Goal: Task Accomplishment & Management: Use online tool/utility

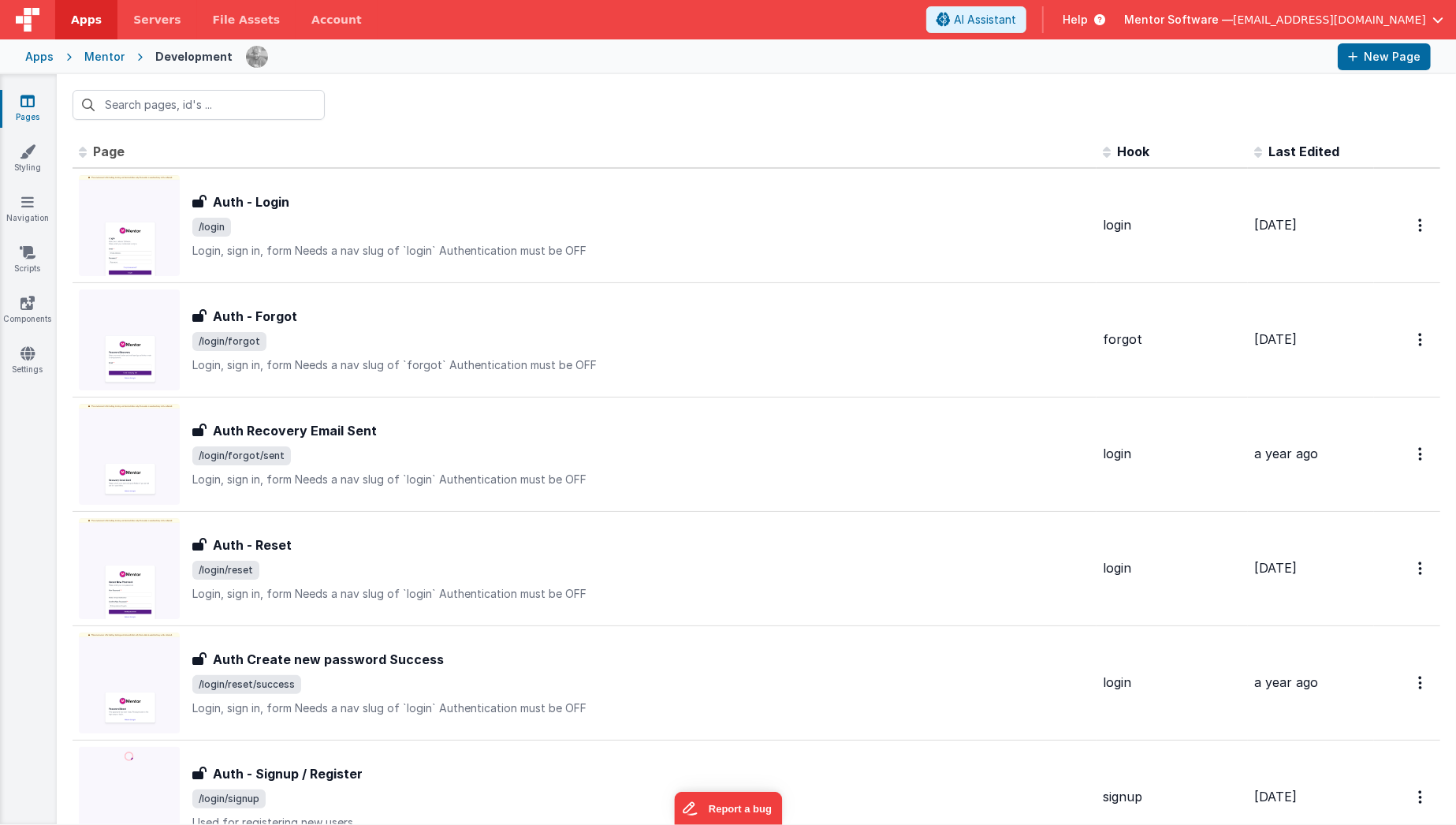
click at [21, 110] on link "Pages" at bounding box center [28, 108] width 57 height 31
click at [205, 104] on input "text" at bounding box center [198, 104] width 252 height 29
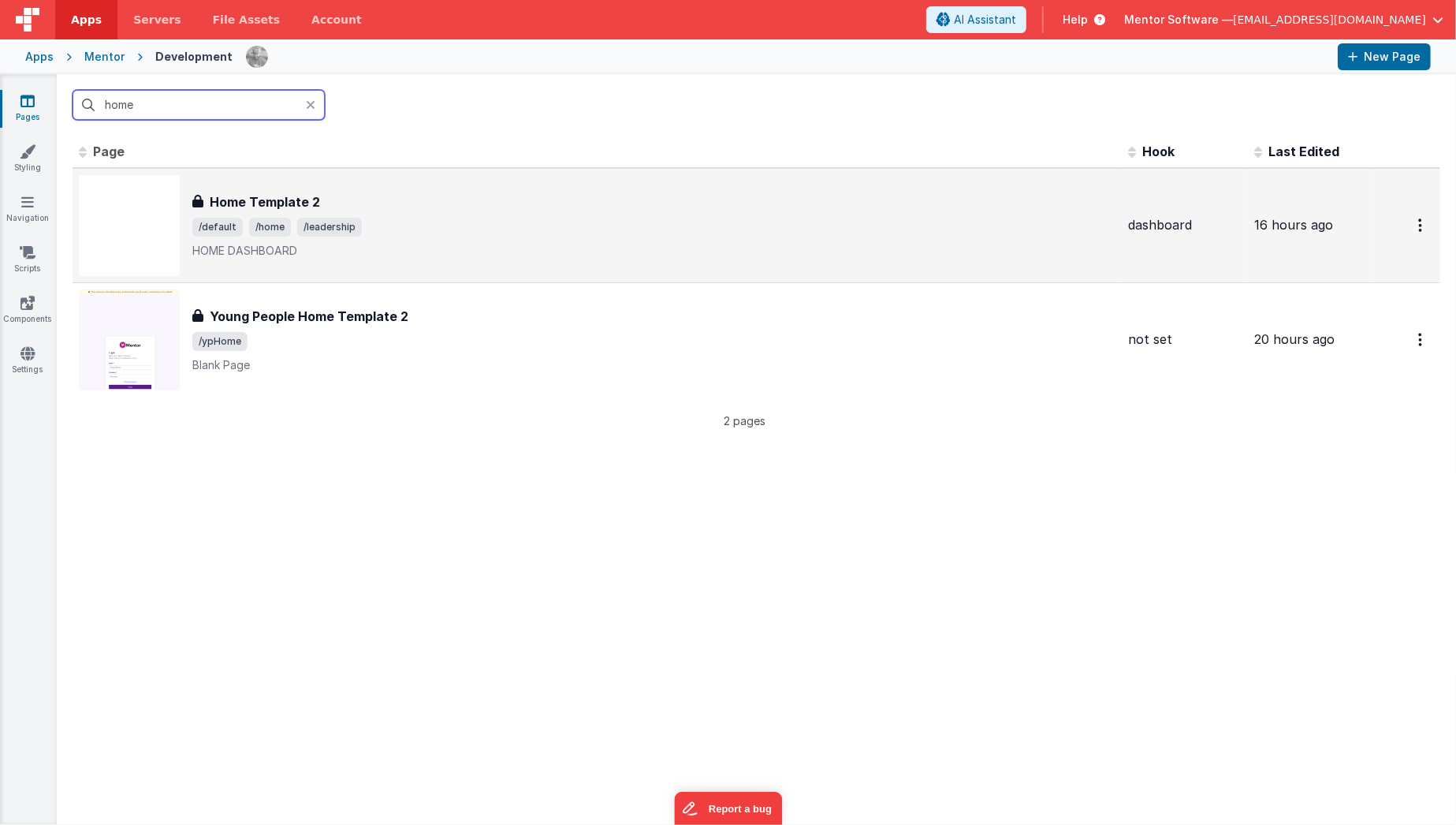
type input "home"
click at [304, 192] on h3 "Home Template 2" at bounding box center [264, 202] width 110 height 19
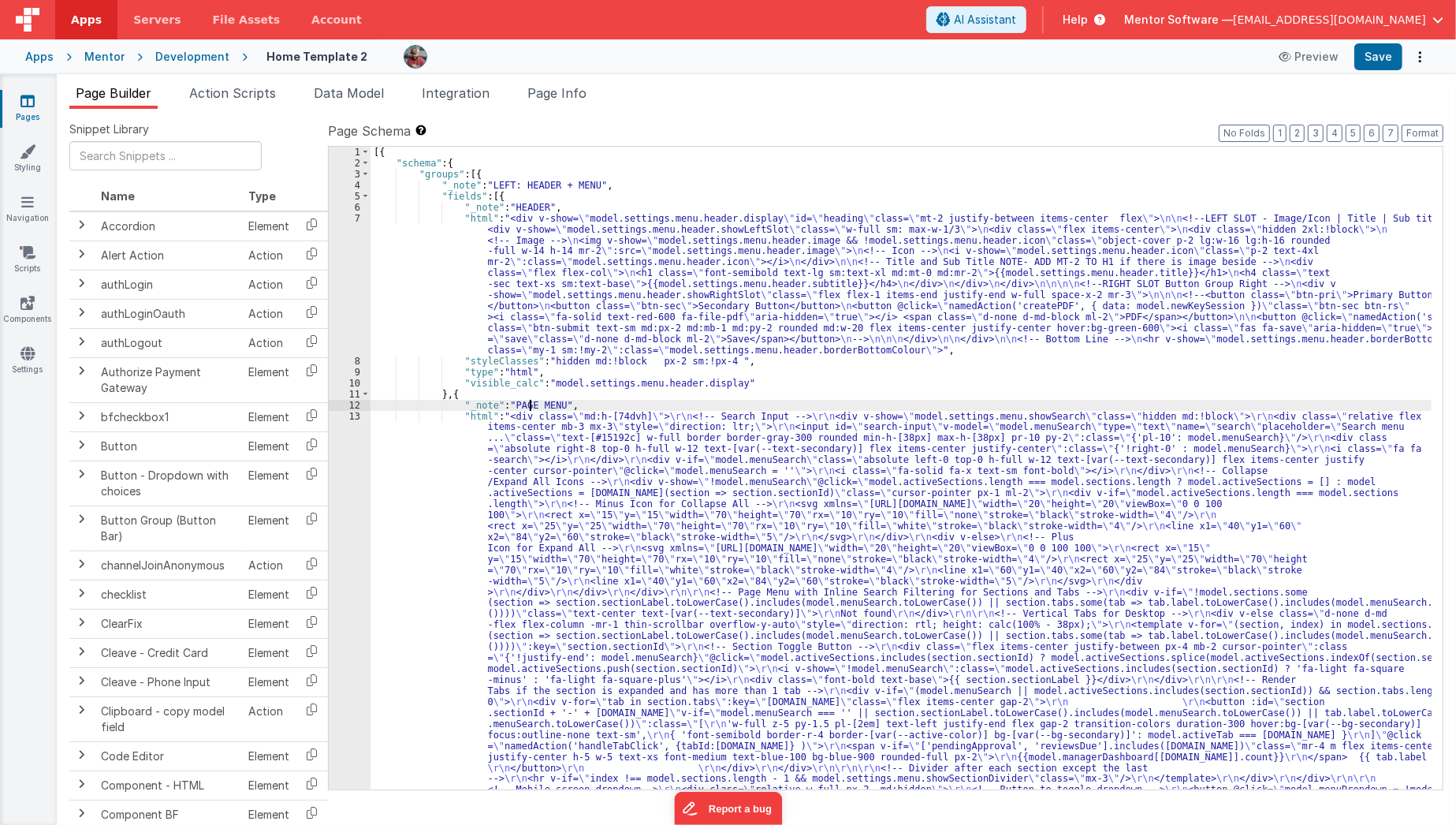
click at [529, 402] on div "[{ "schema" : { "groups" : [{ "_note" : "LEFT: HEADER + MENU" , "fields" : [{ "…" at bounding box center [902, 797] width 1061 height 1303
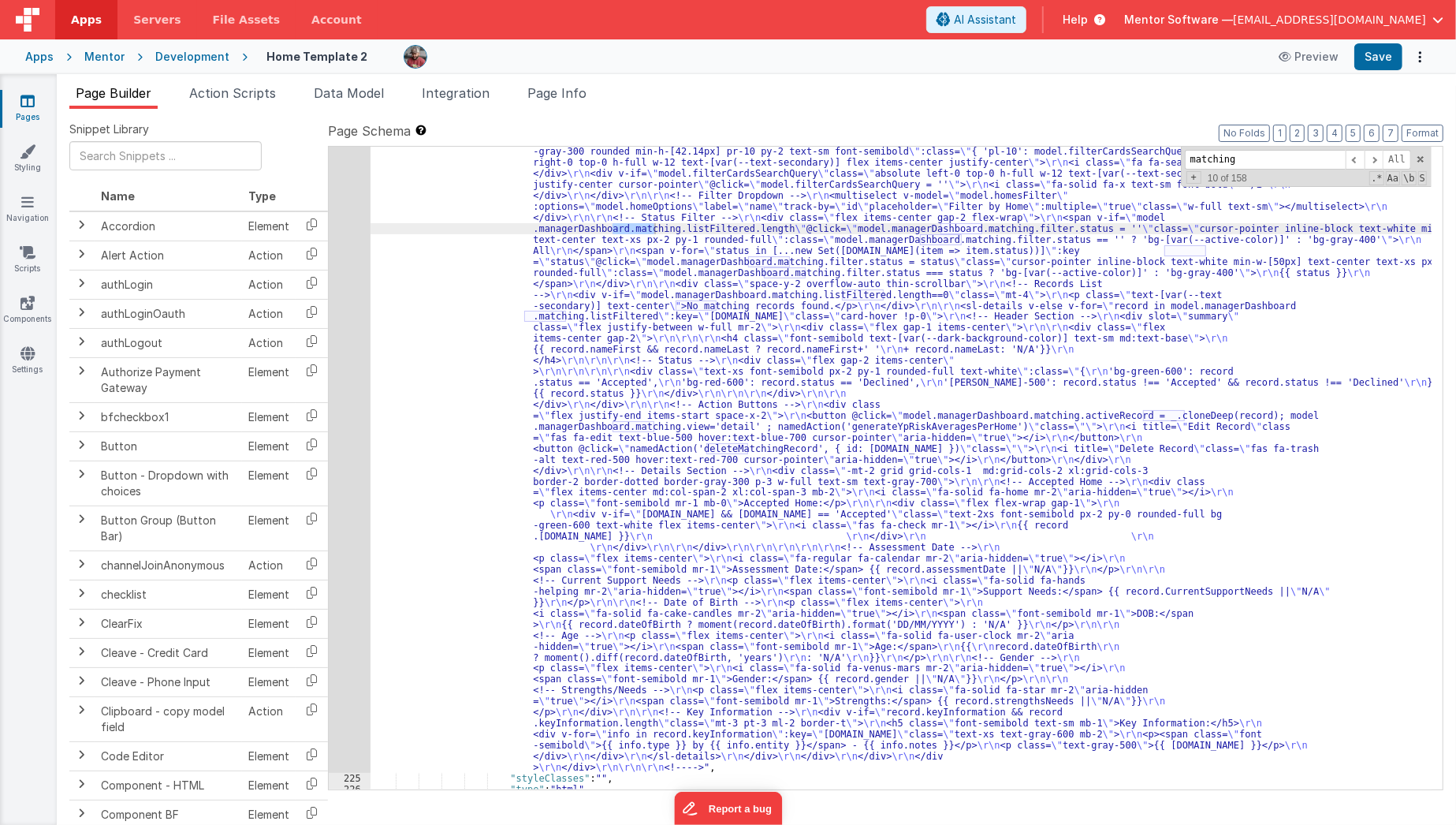
scroll to position [12665, 0]
type input "matching"
click at [454, 440] on div ""html" : "<bfcomp v-if= \" !app.user.organisationIsRegistered \" name= \" place…" at bounding box center [902, 754] width 1061 height 1346
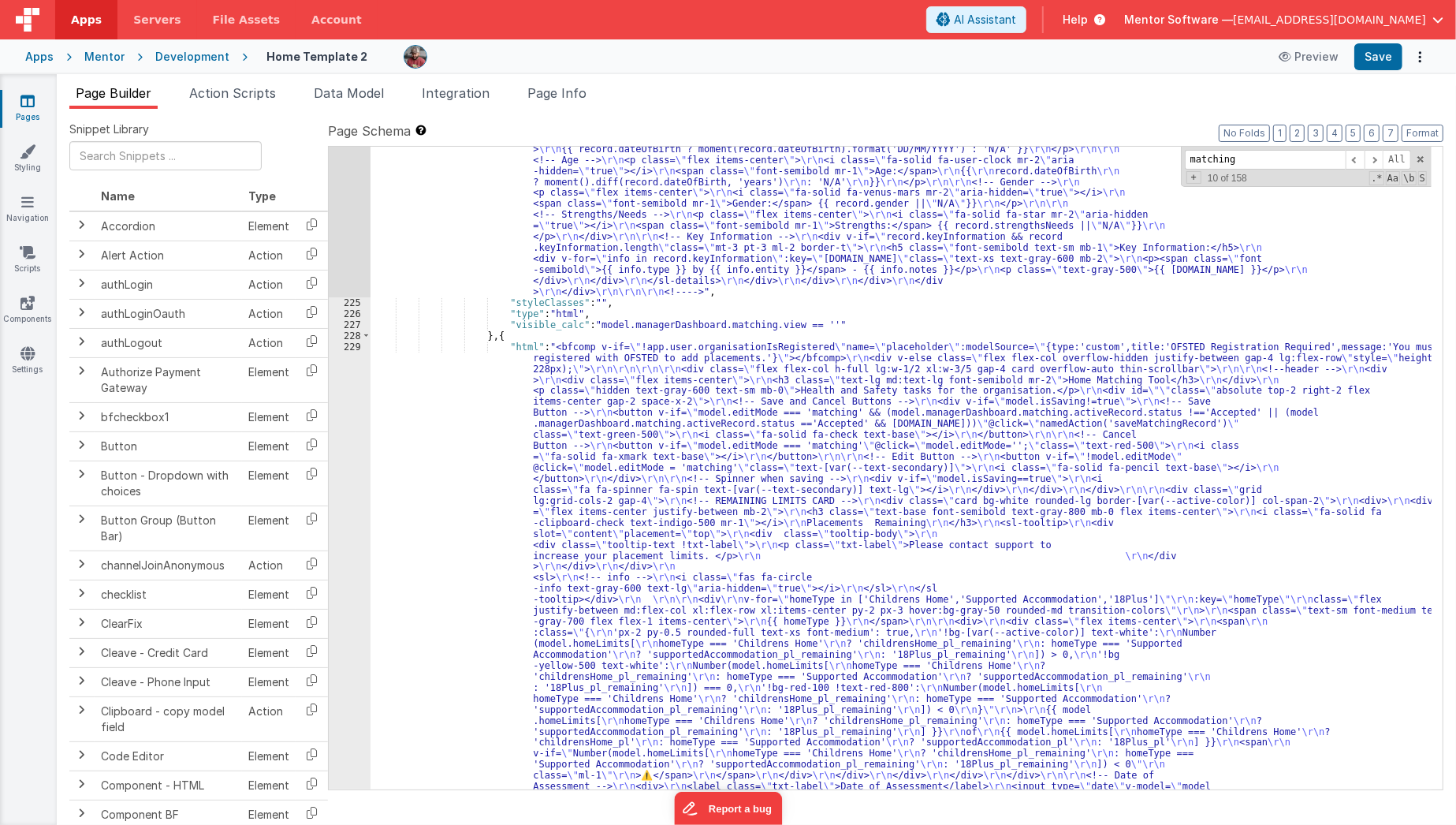
scroll to position [13125, 0]
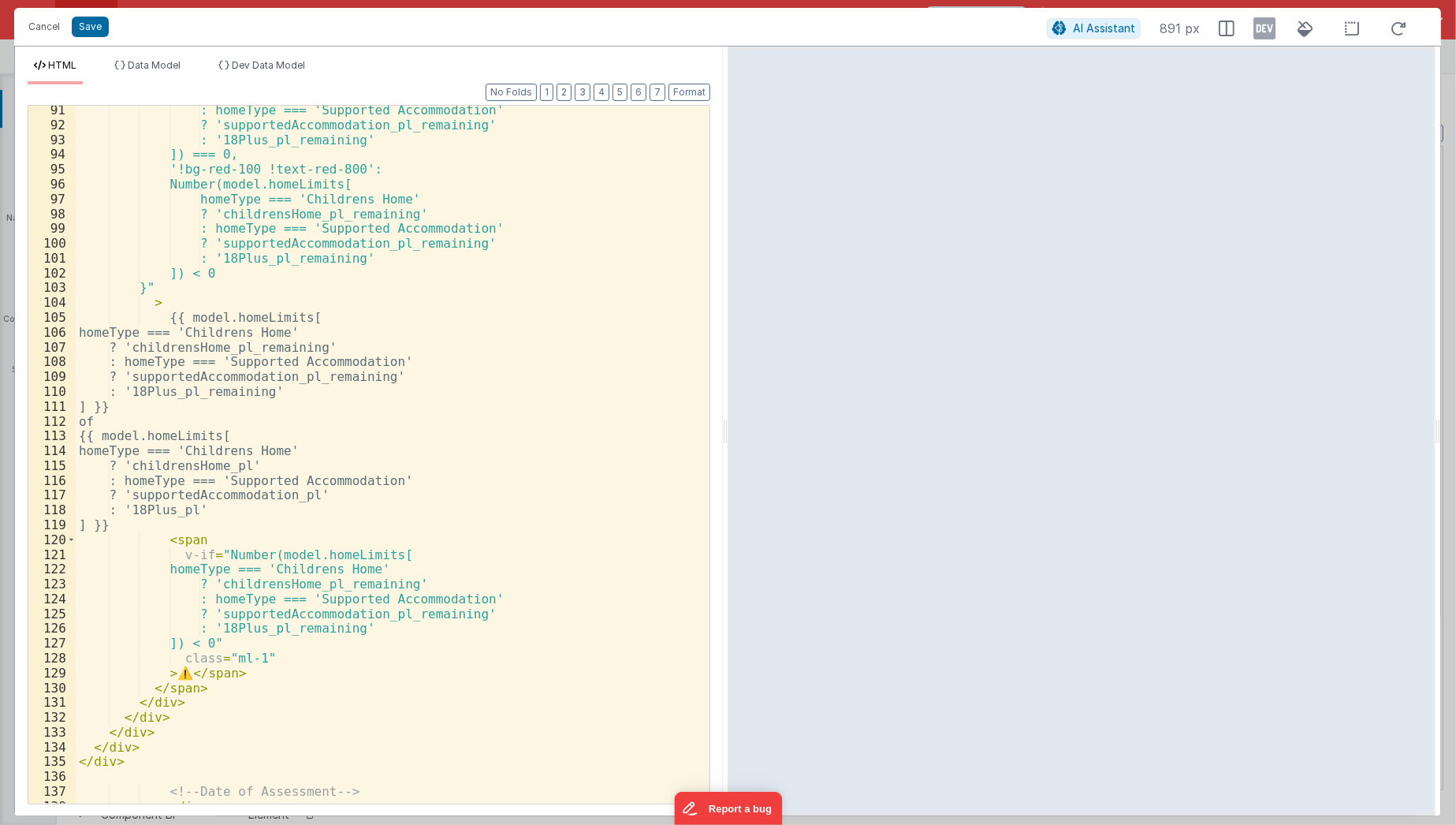
scroll to position [1602, 0]
click at [39, 25] on button "Cancel" at bounding box center [45, 27] width 48 height 22
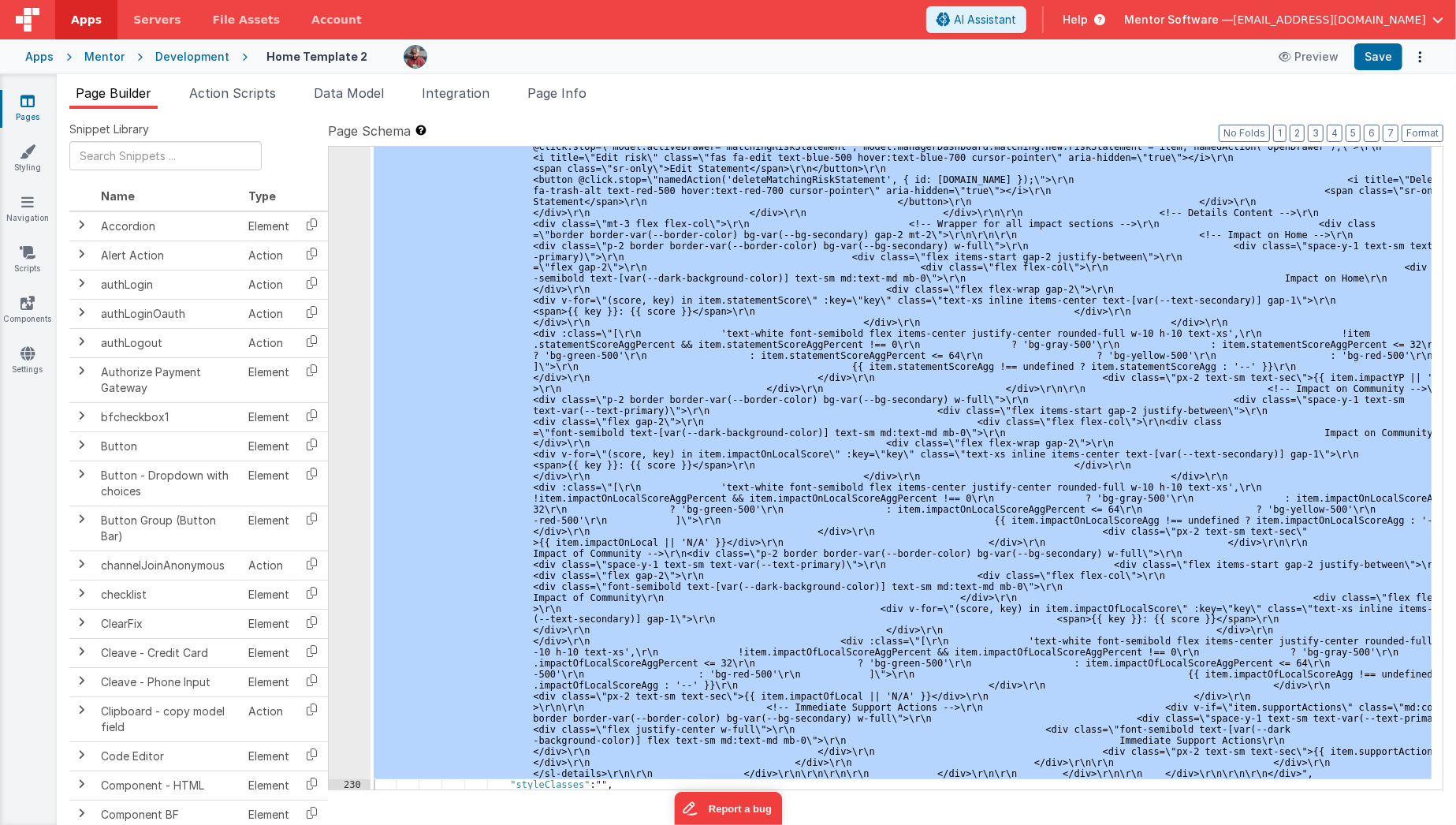
click at [1105, 12] on icon at bounding box center [1097, 19] width 17 height 16
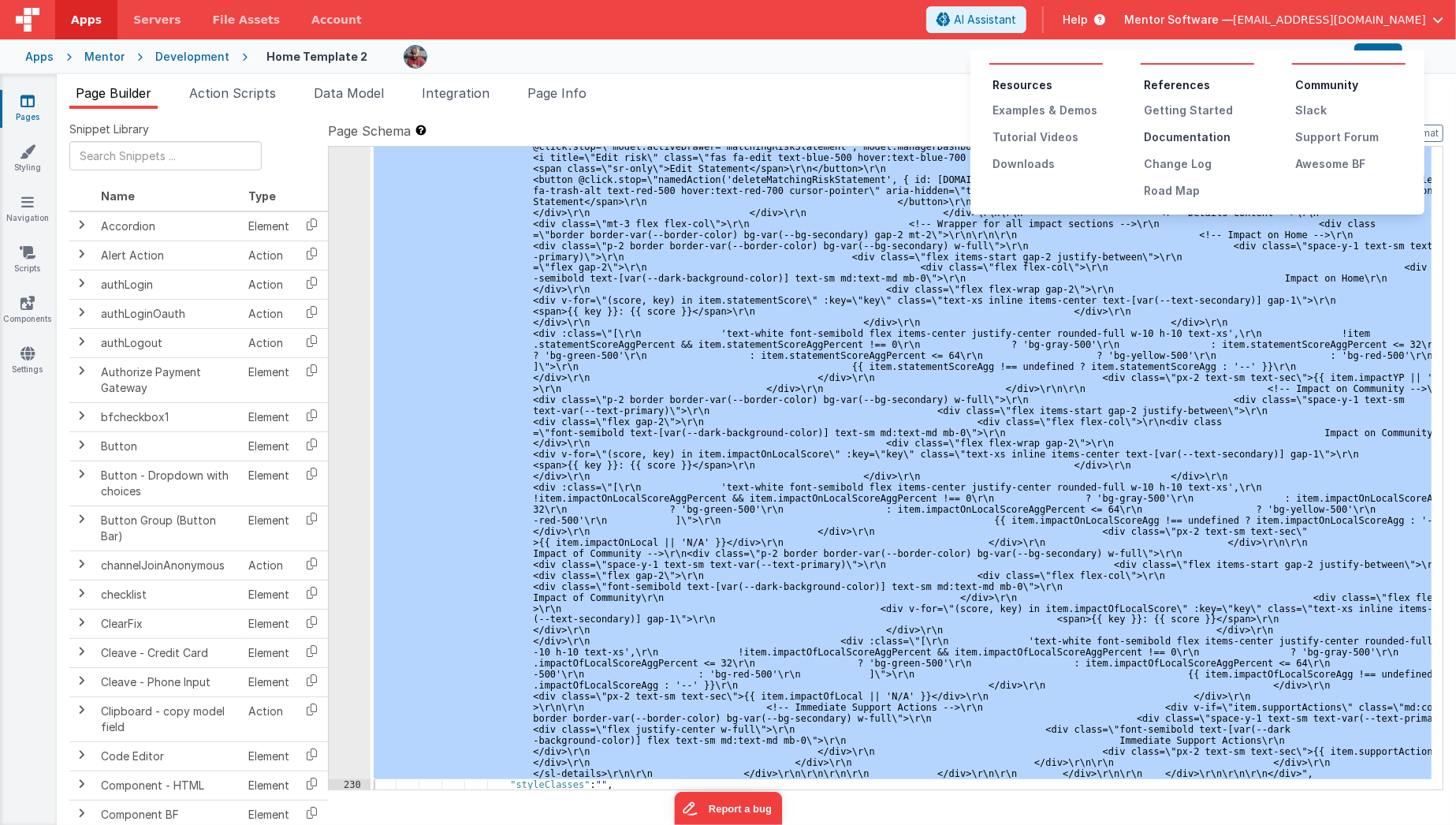
click at [1161, 139] on div "Documentation" at bounding box center [1198, 137] width 110 height 16
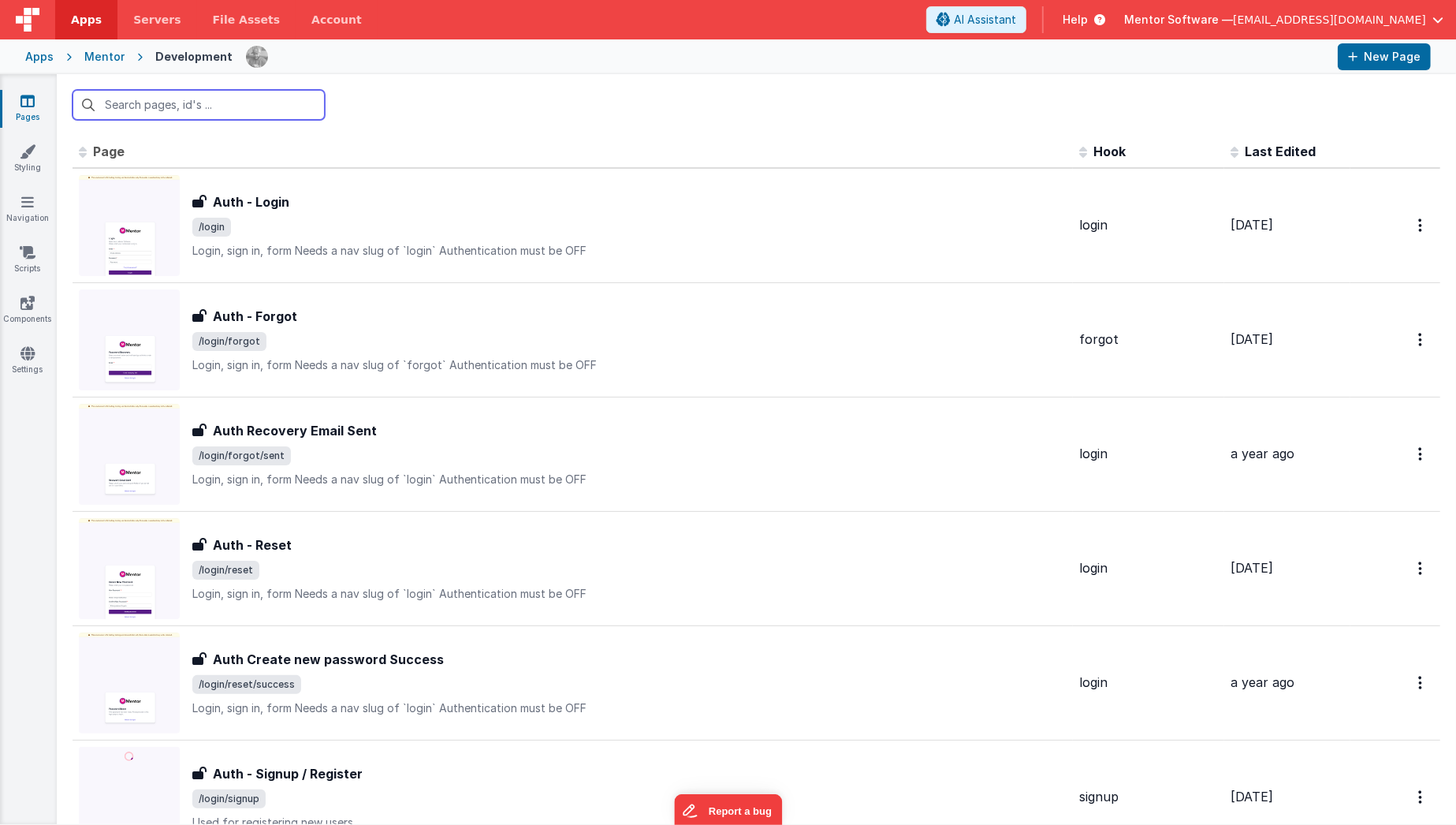
click at [269, 102] on input "text" at bounding box center [198, 104] width 252 height 29
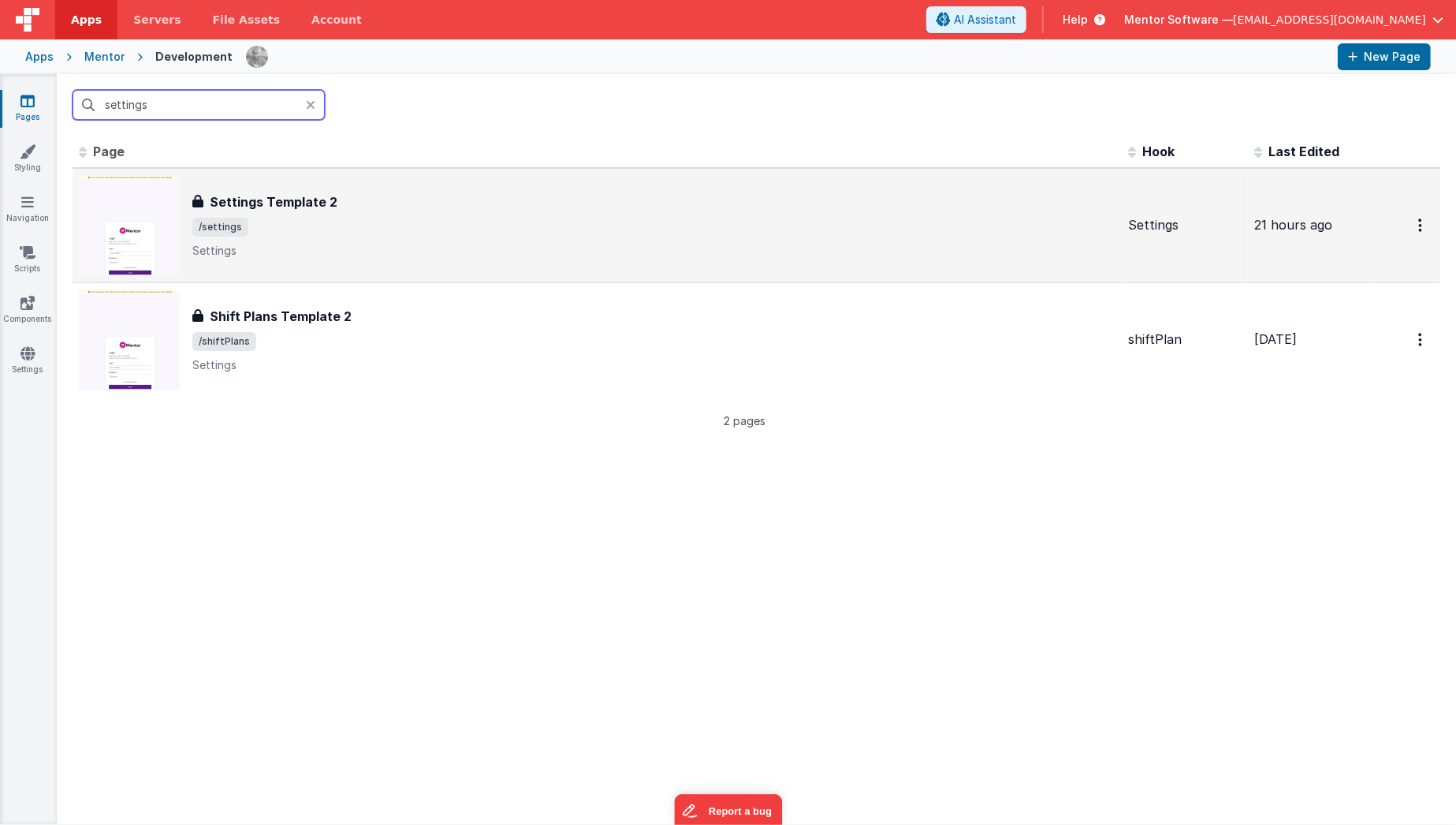
type input "settings"
click at [289, 225] on span "/settings" at bounding box center [653, 227] width 922 height 19
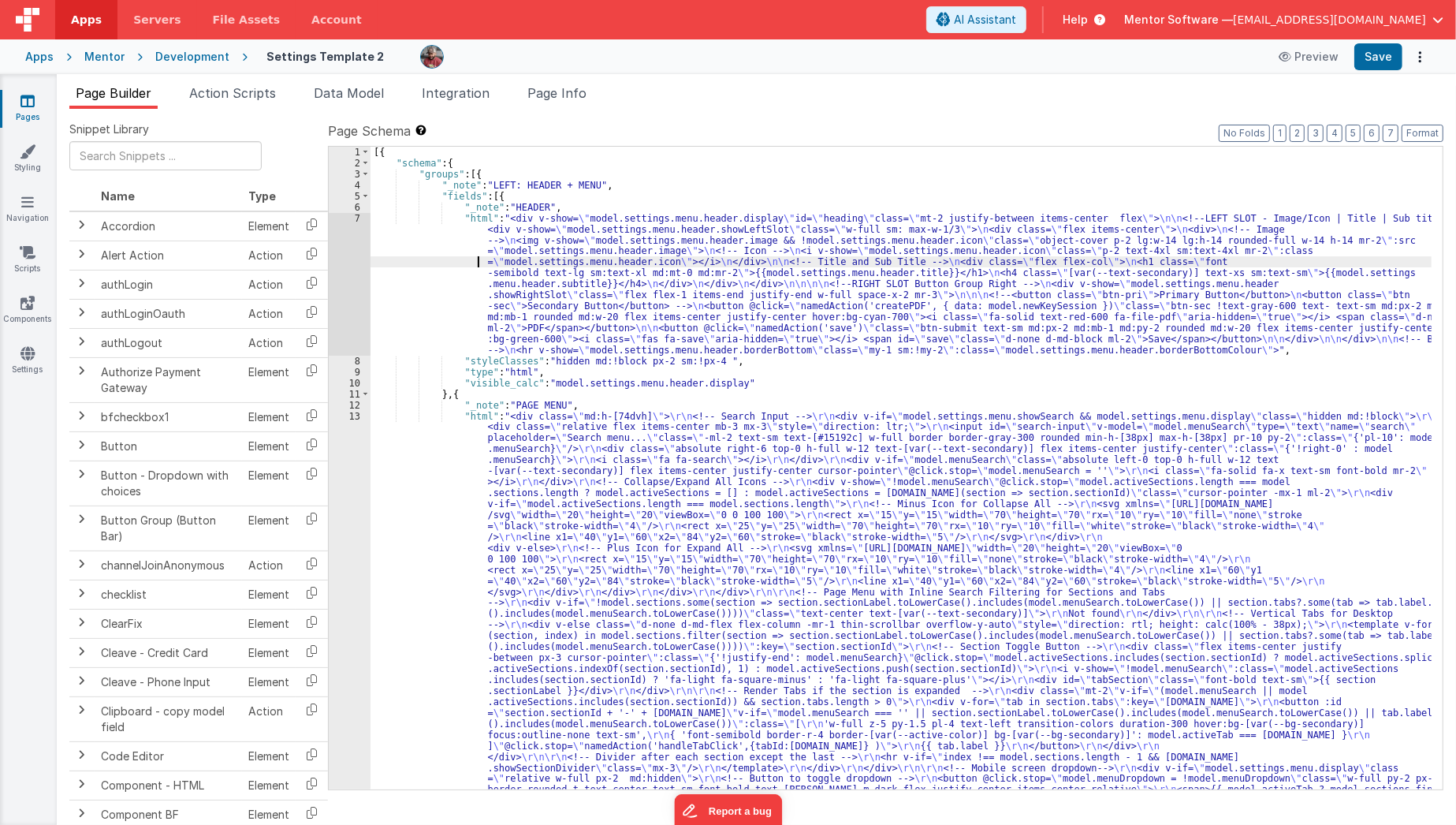
click at [415, 259] on div "[{ "schema" : { "groups" : [{ "_note" : "LEFT: HEADER + MENU" , "fields" : [{ "…" at bounding box center [902, 765] width 1061 height 1237
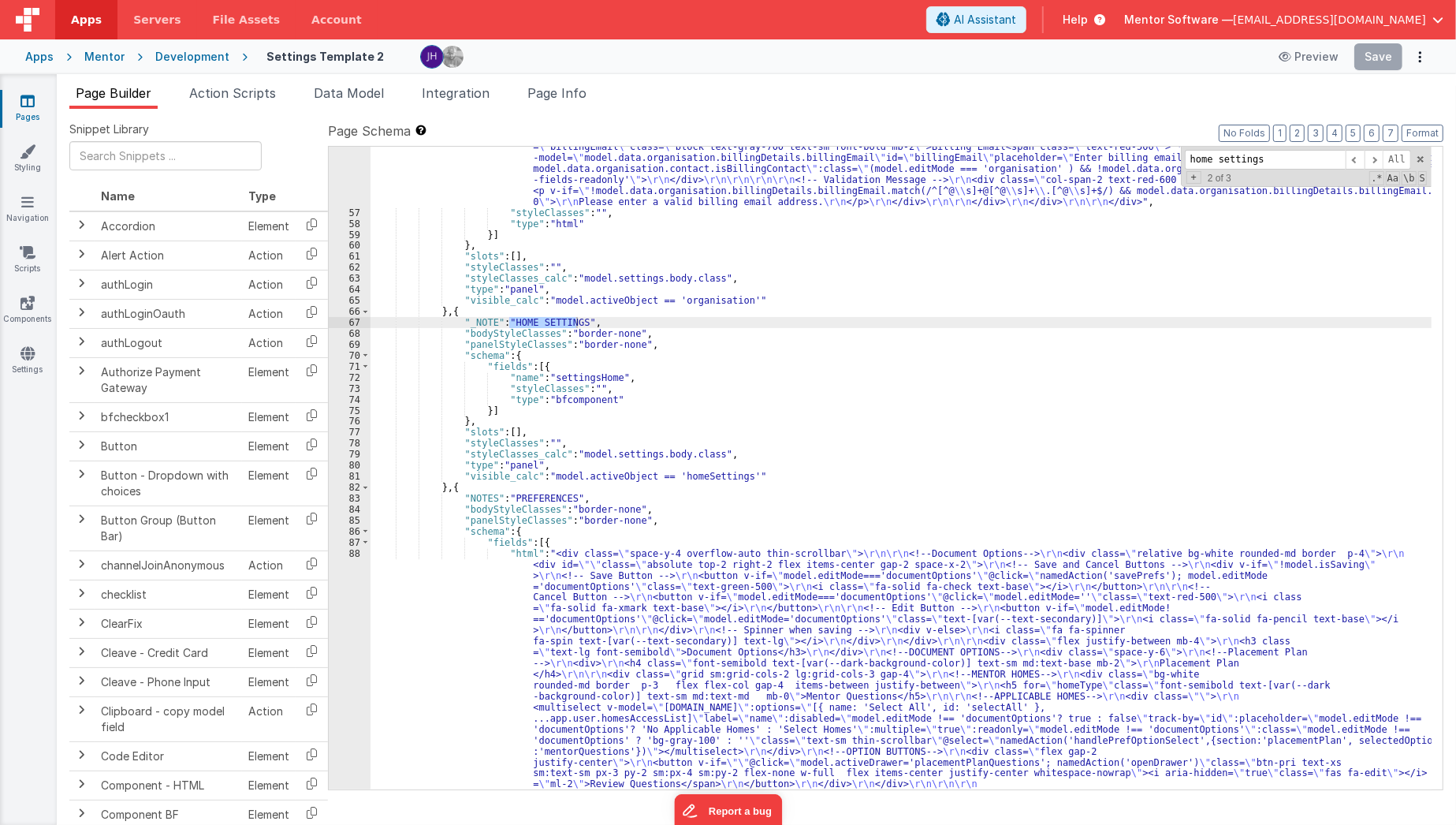
scroll to position [3521, 0]
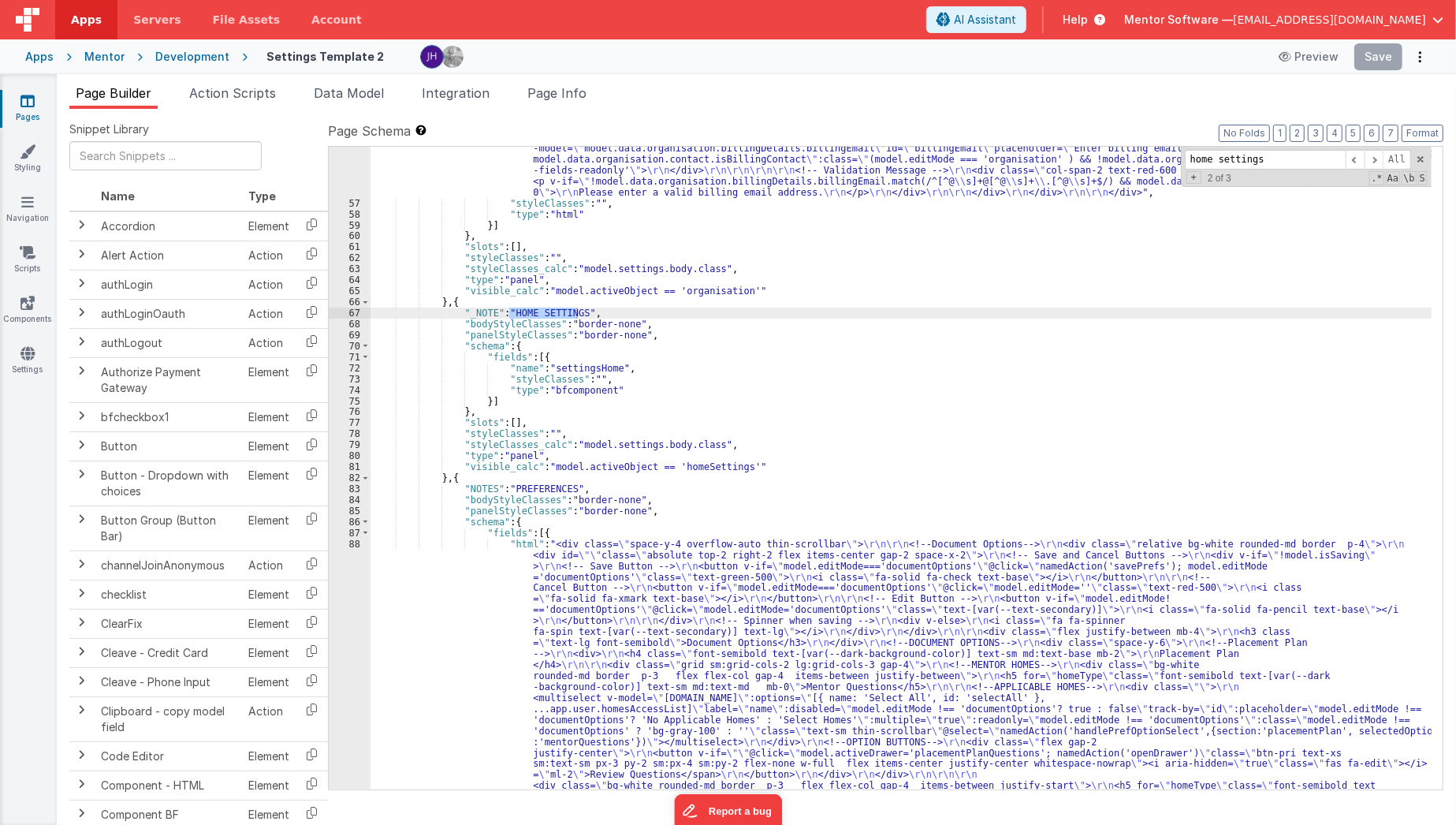
type input "home settings"
click at [33, 106] on icon at bounding box center [28, 101] width 14 height 16
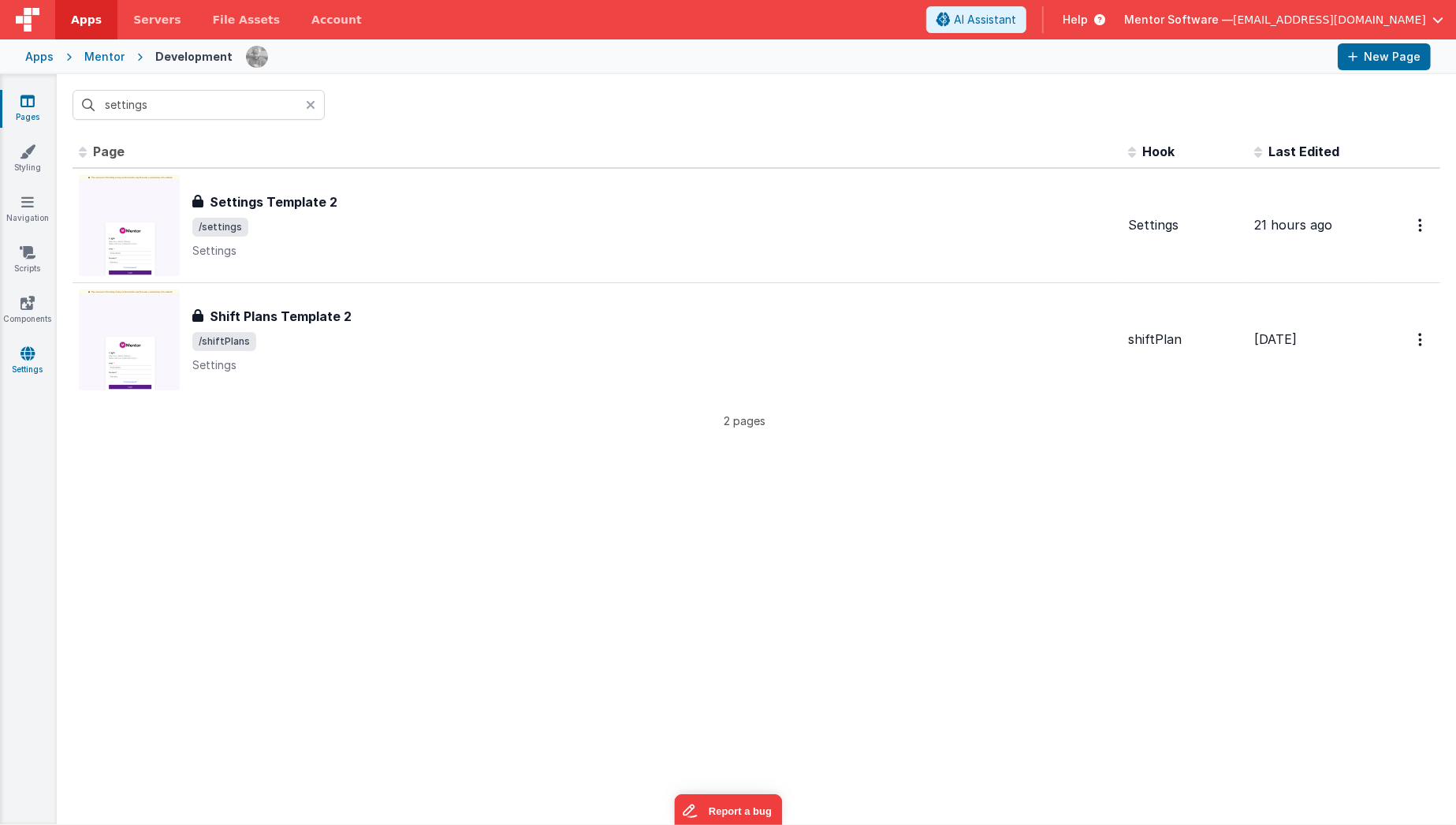
click at [34, 364] on link "Settings" at bounding box center [28, 361] width 57 height 31
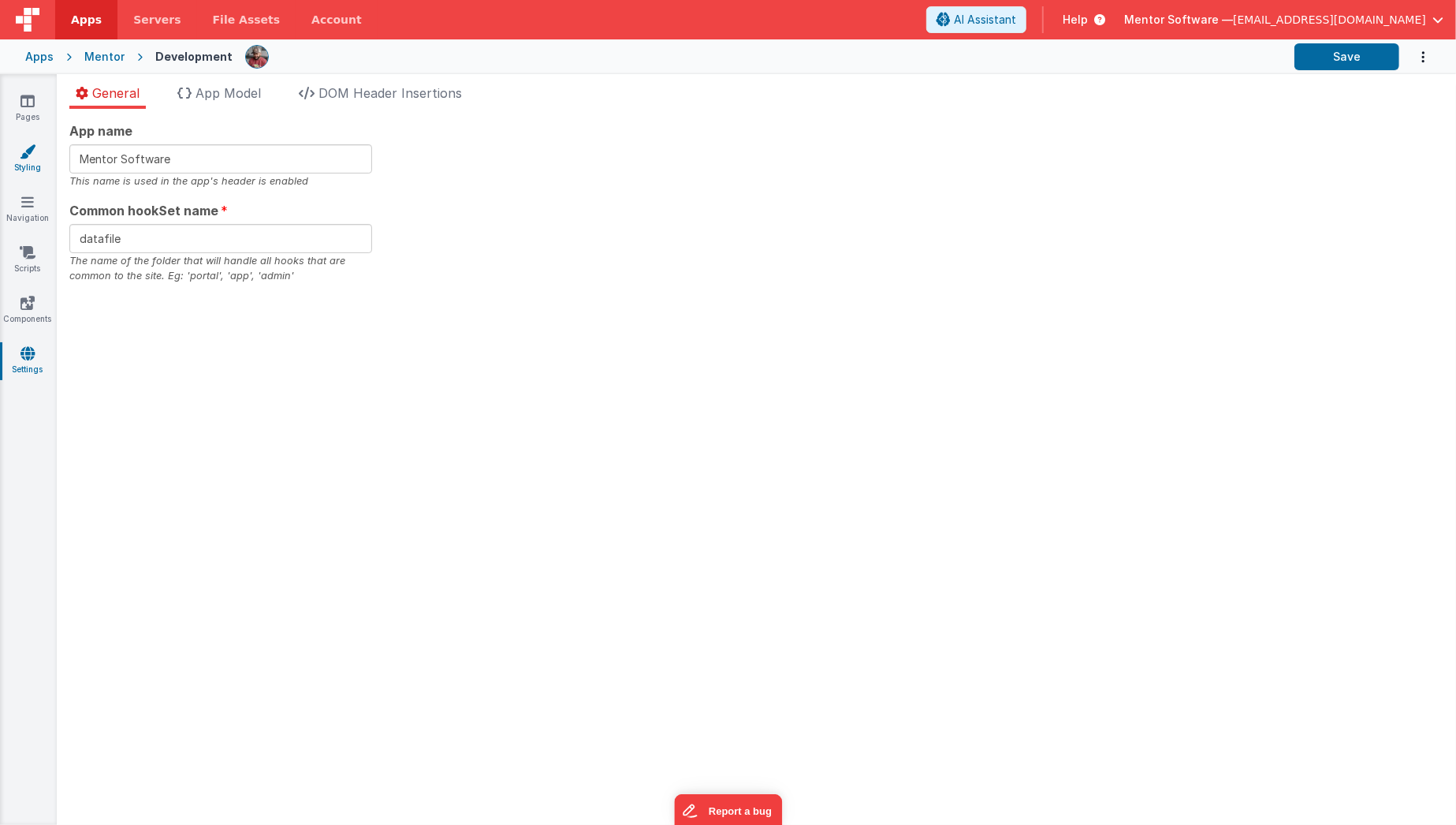
click at [24, 158] on icon at bounding box center [28, 151] width 16 height 16
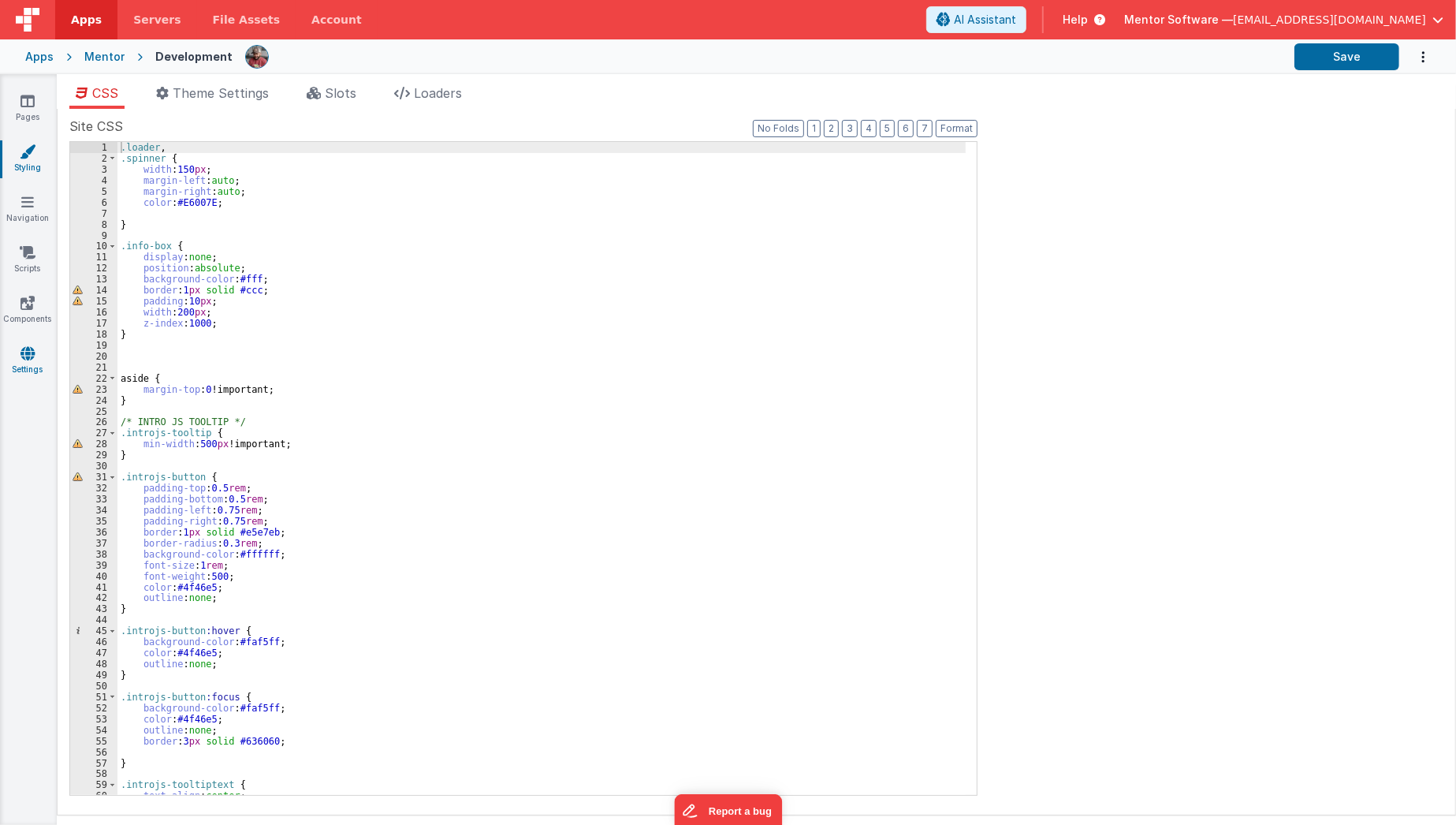
click at [28, 352] on icon at bounding box center [28, 353] width 14 height 16
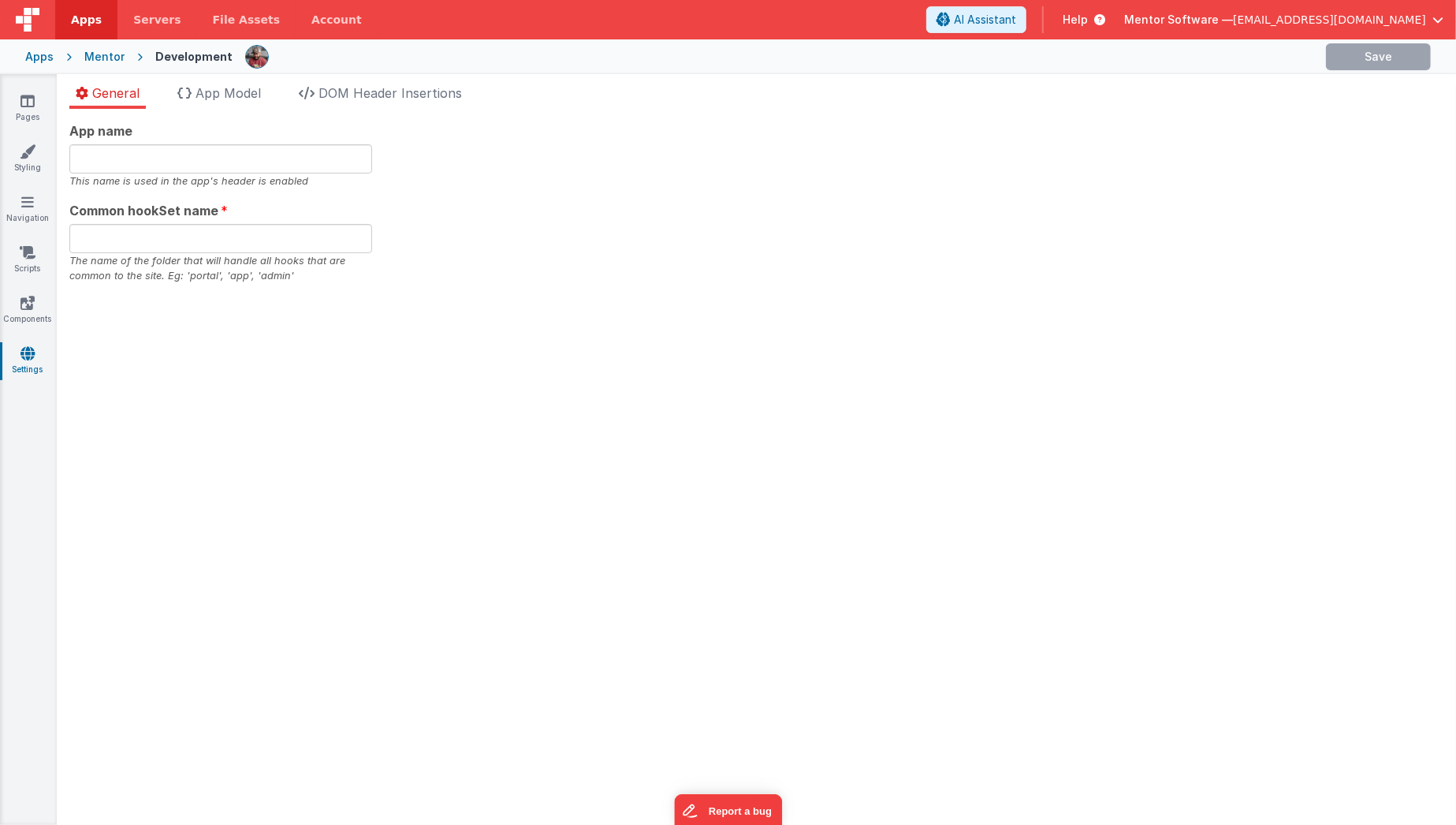
type input "Mentor Software"
type input "datafile"
click at [398, 93] on span "DOM Header Insertions" at bounding box center [390, 93] width 144 height 16
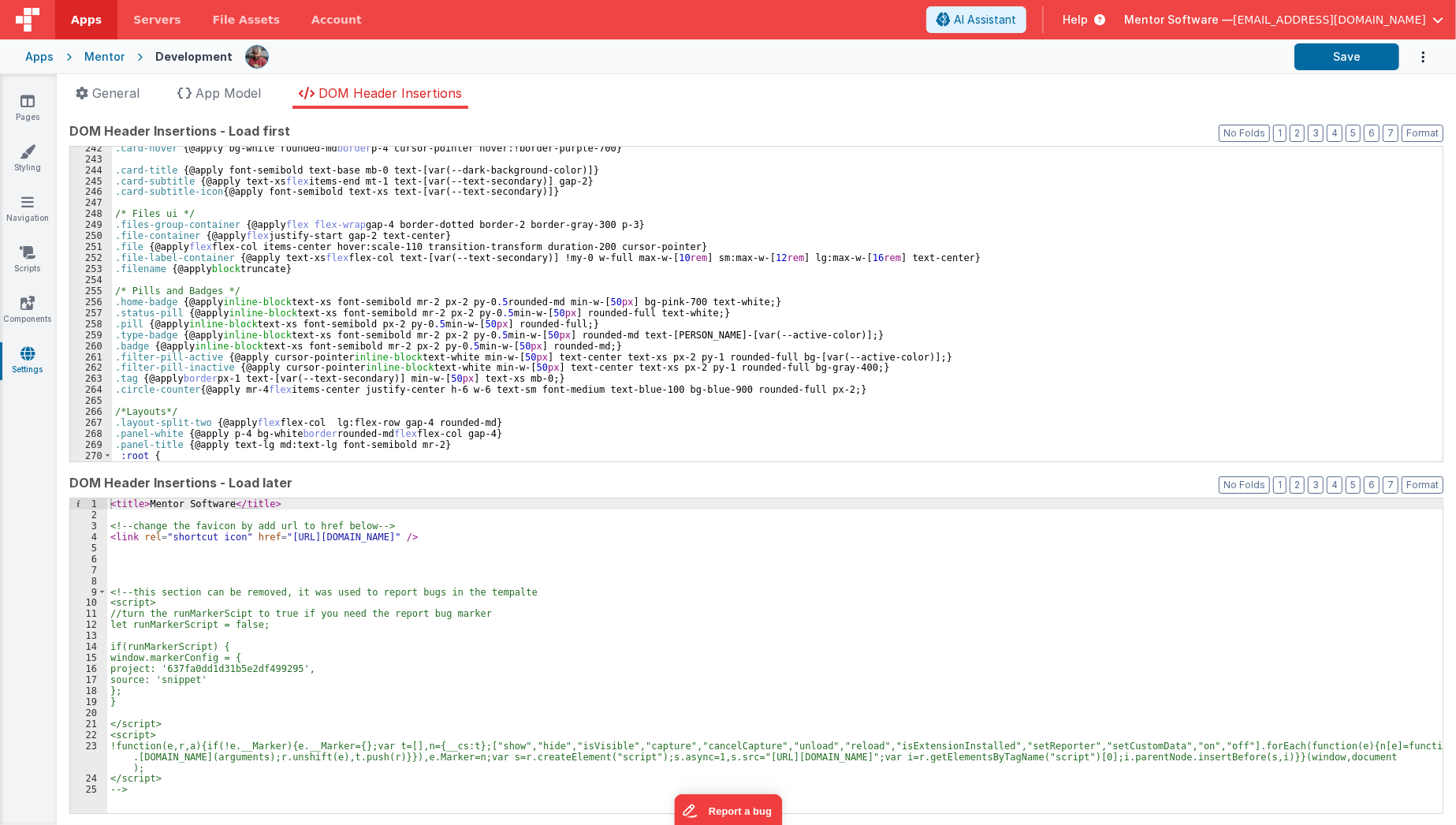
scroll to position [2683, 0]
click at [24, 106] on icon at bounding box center [28, 101] width 14 height 16
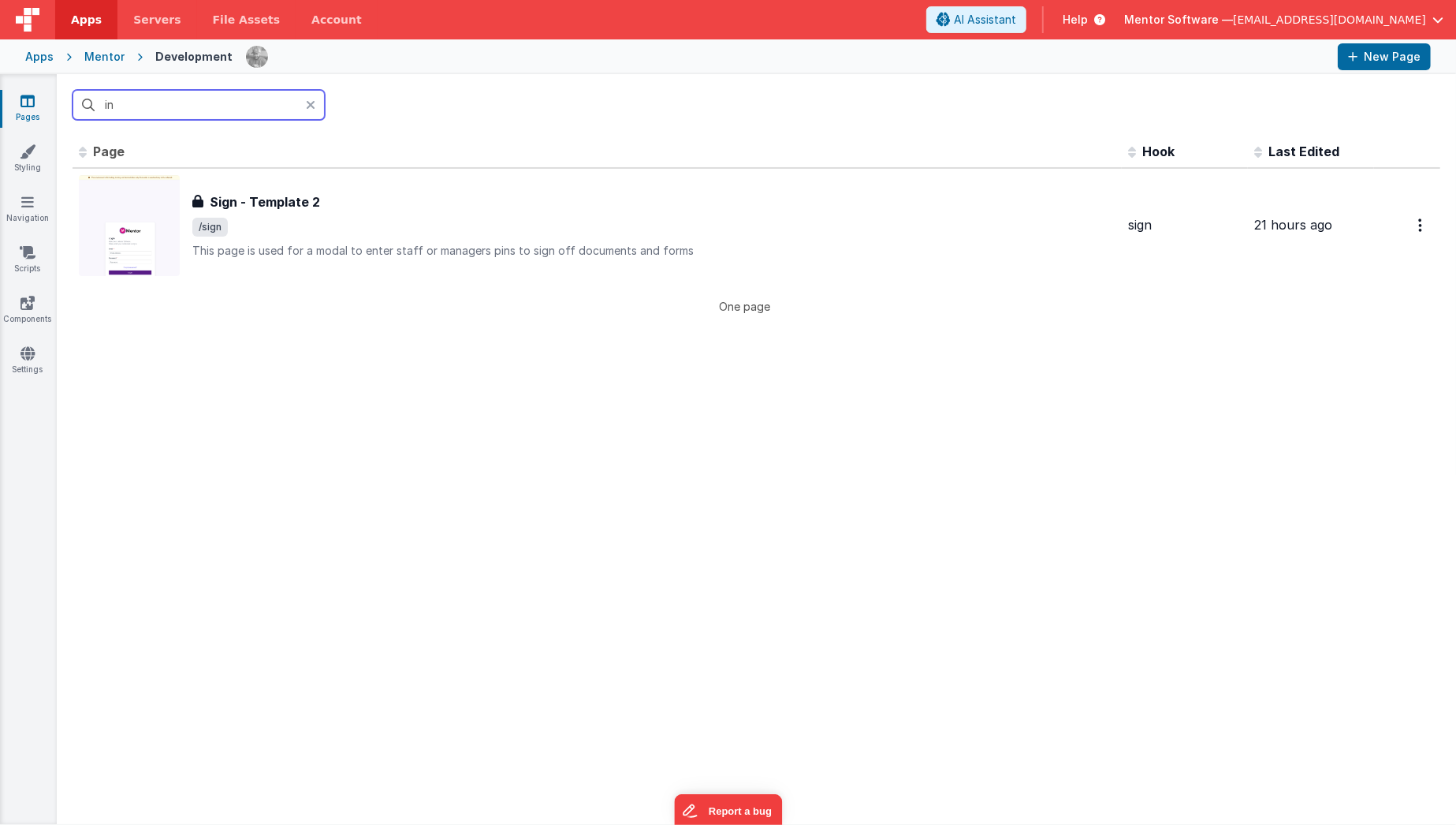
type input "i"
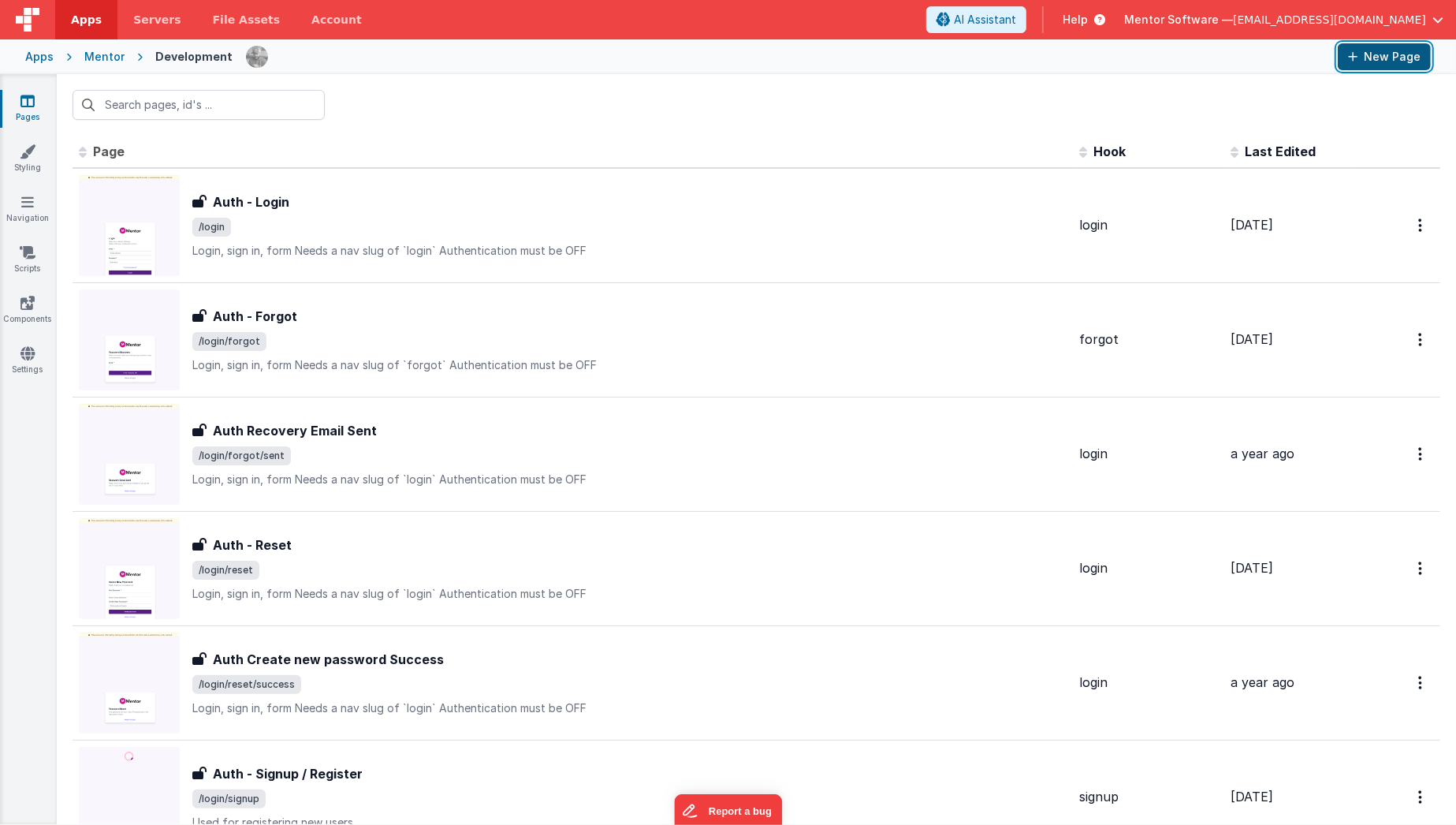
click at [1399, 67] on button "New Page" at bounding box center [1384, 57] width 93 height 27
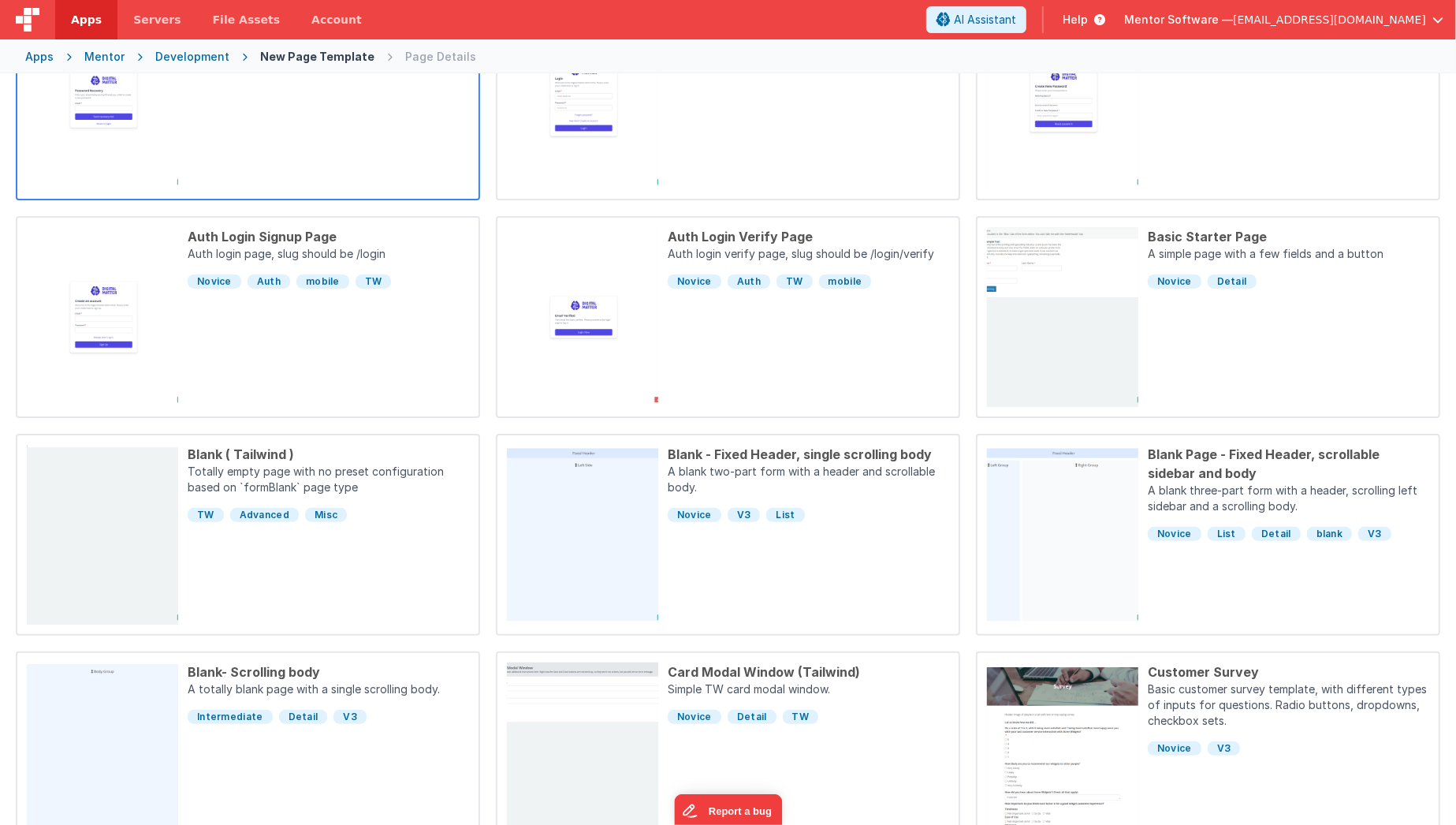
scroll to position [292, 0]
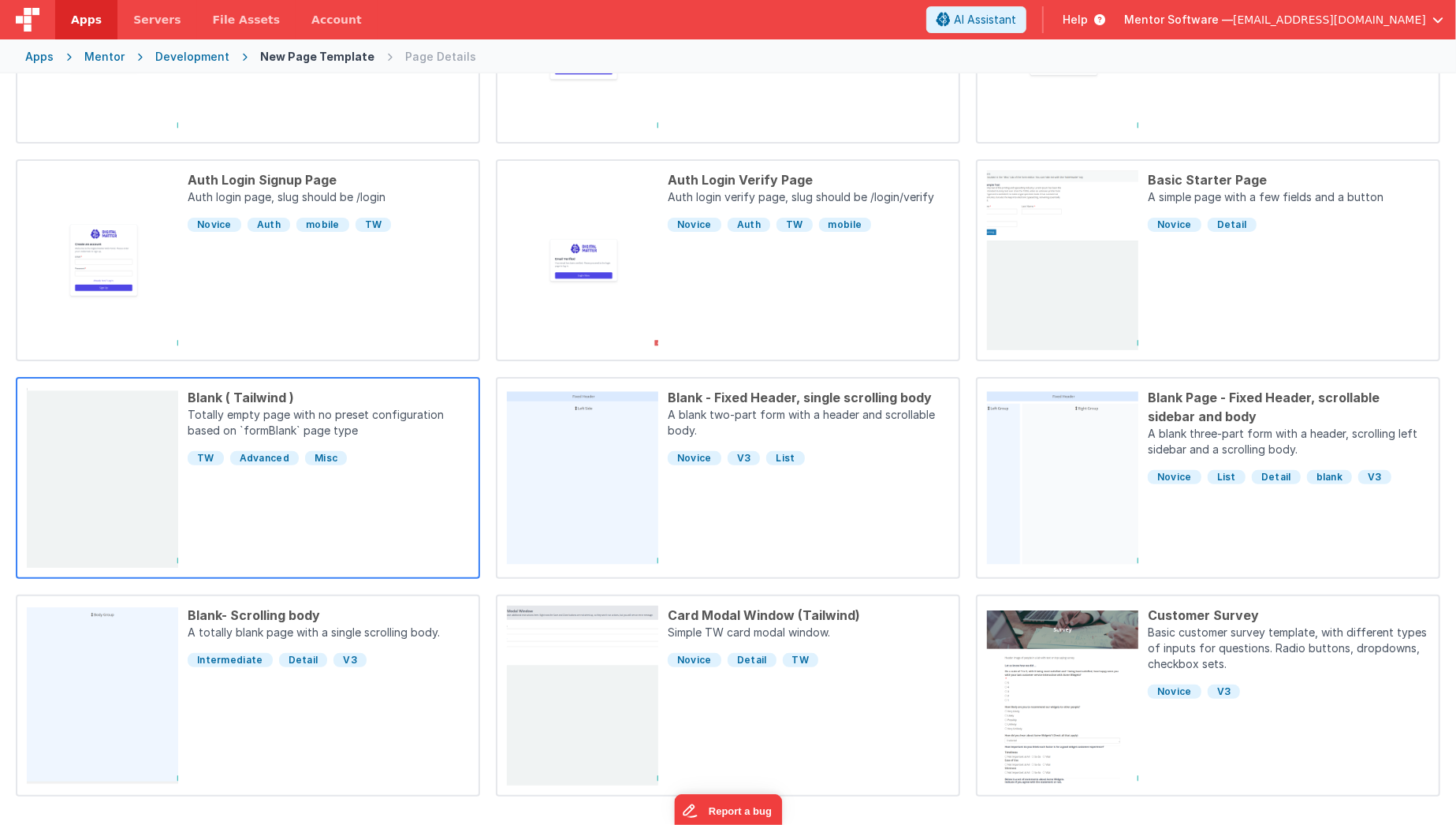
click at [327, 430] on p "Totally empty page with no preset configuration based on `formBlank` page type" at bounding box center [328, 424] width 281 height 34
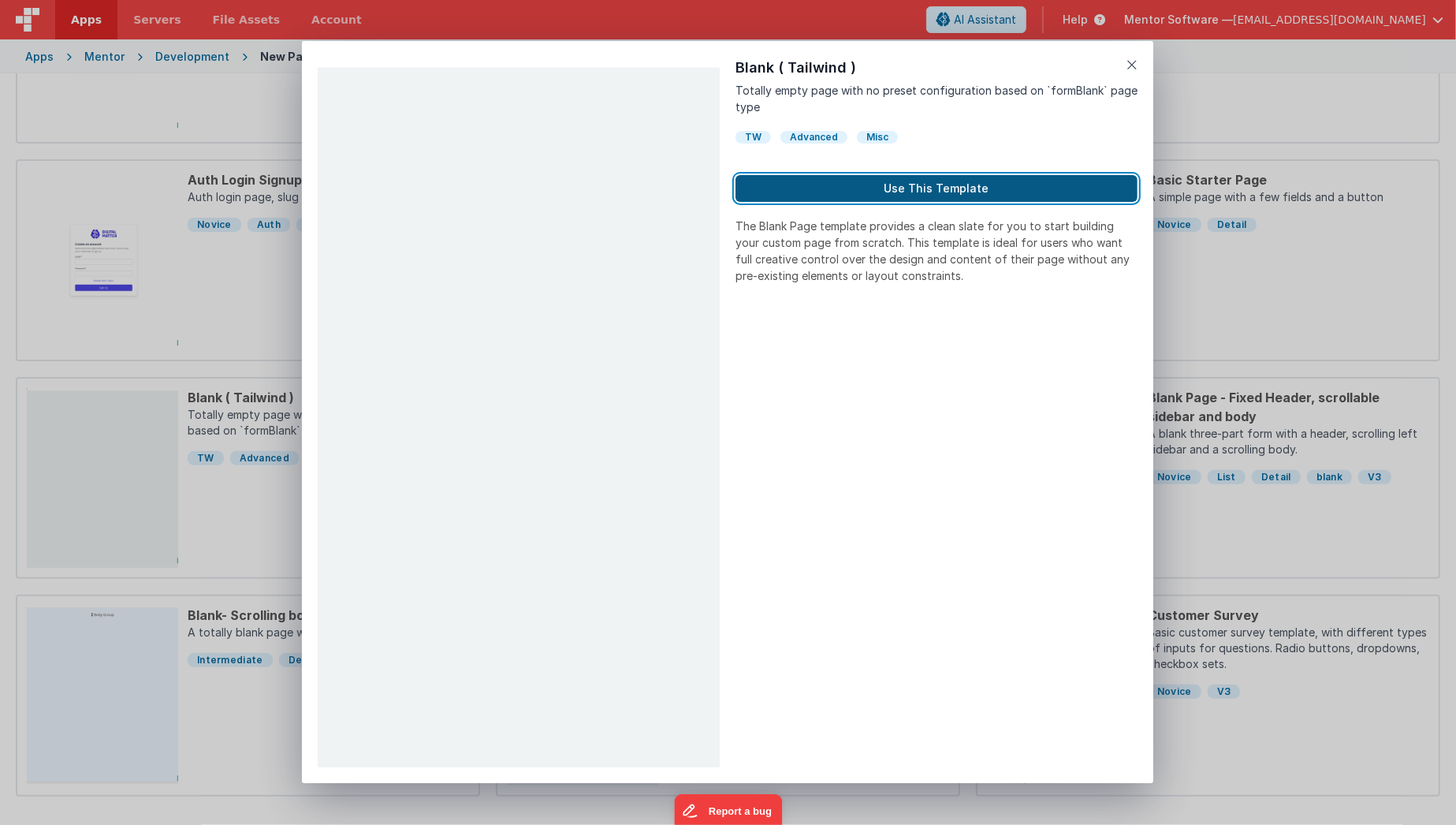
click at [926, 185] on button "Use This Template" at bounding box center [936, 188] width 402 height 27
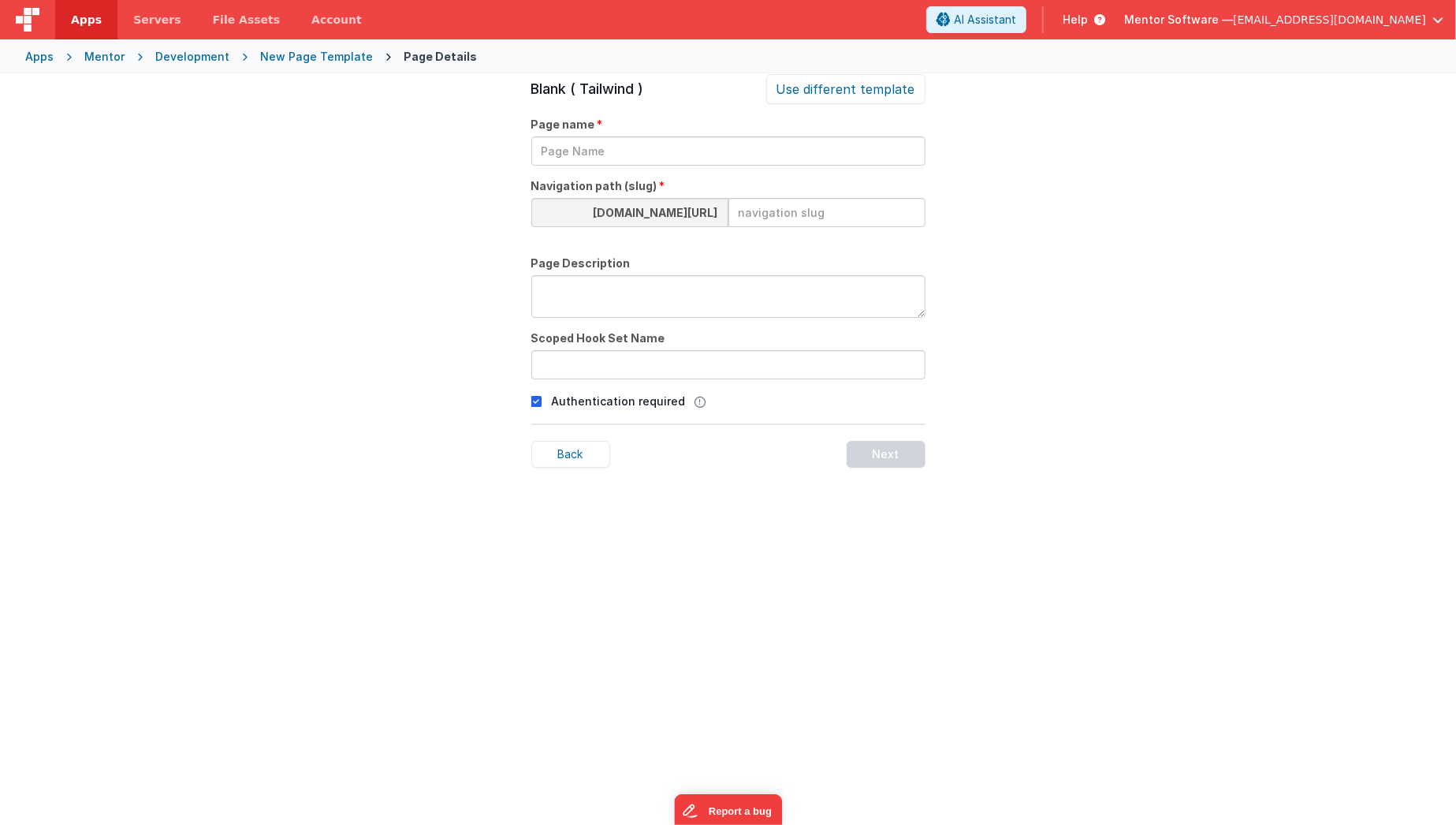
scroll to position [53, 0]
click at [777, 158] on input "text" at bounding box center [728, 151] width 394 height 29
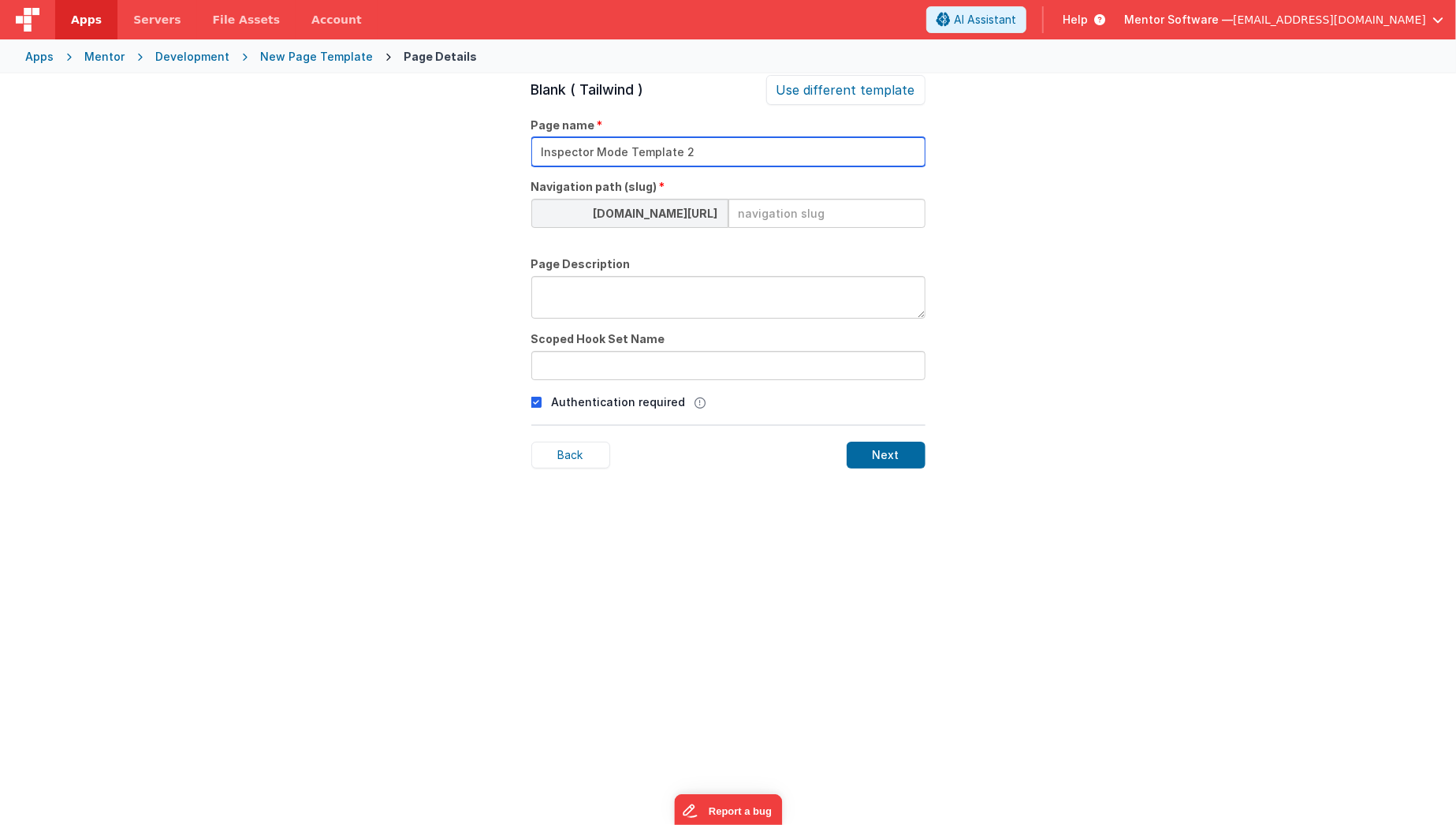
type input "Inspector Mode Template 2"
click at [790, 209] on input at bounding box center [826, 213] width 197 height 29
type input "inspector"
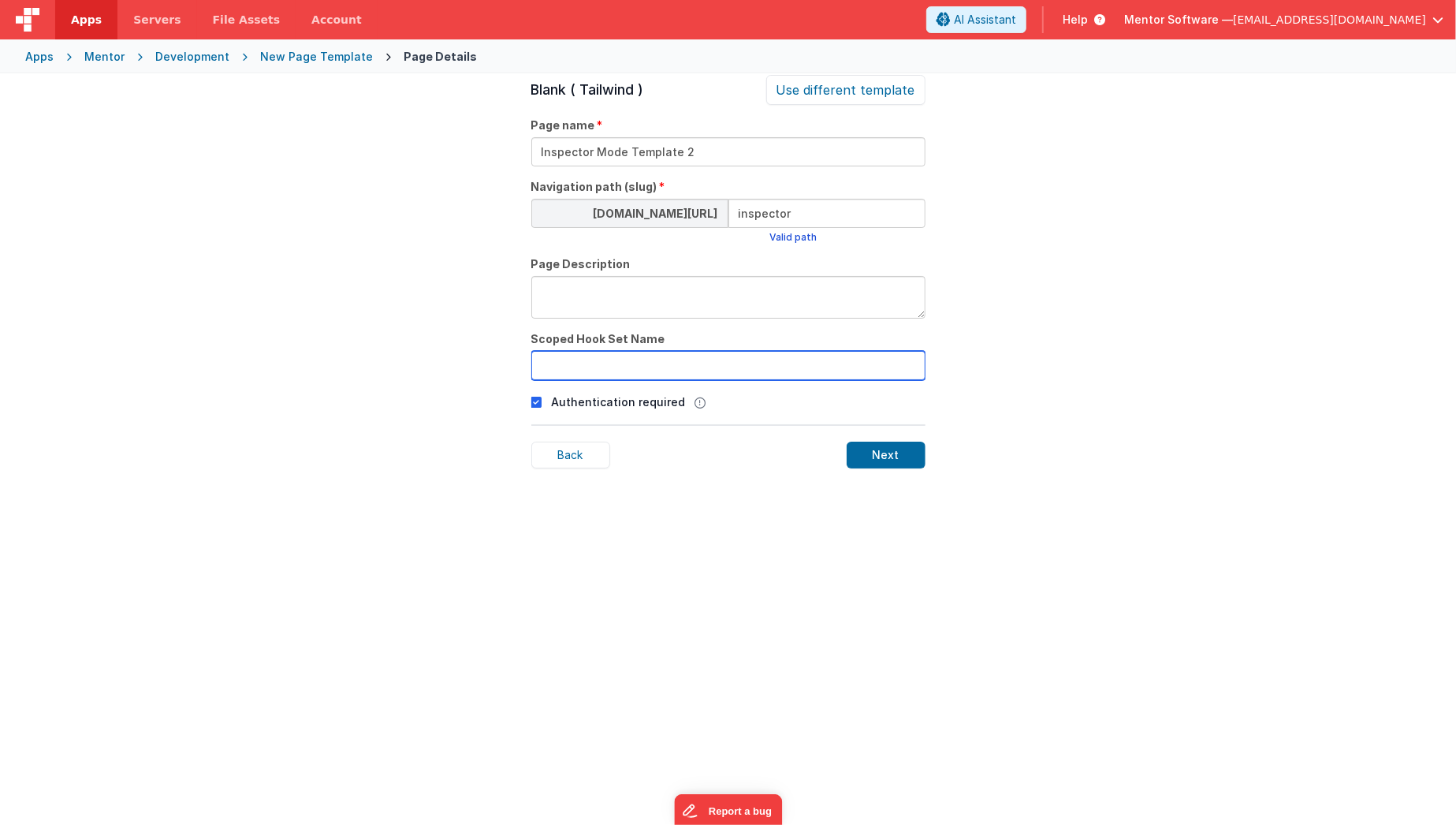
click at [710, 373] on input "text" at bounding box center [728, 365] width 394 height 29
type input "inspector"
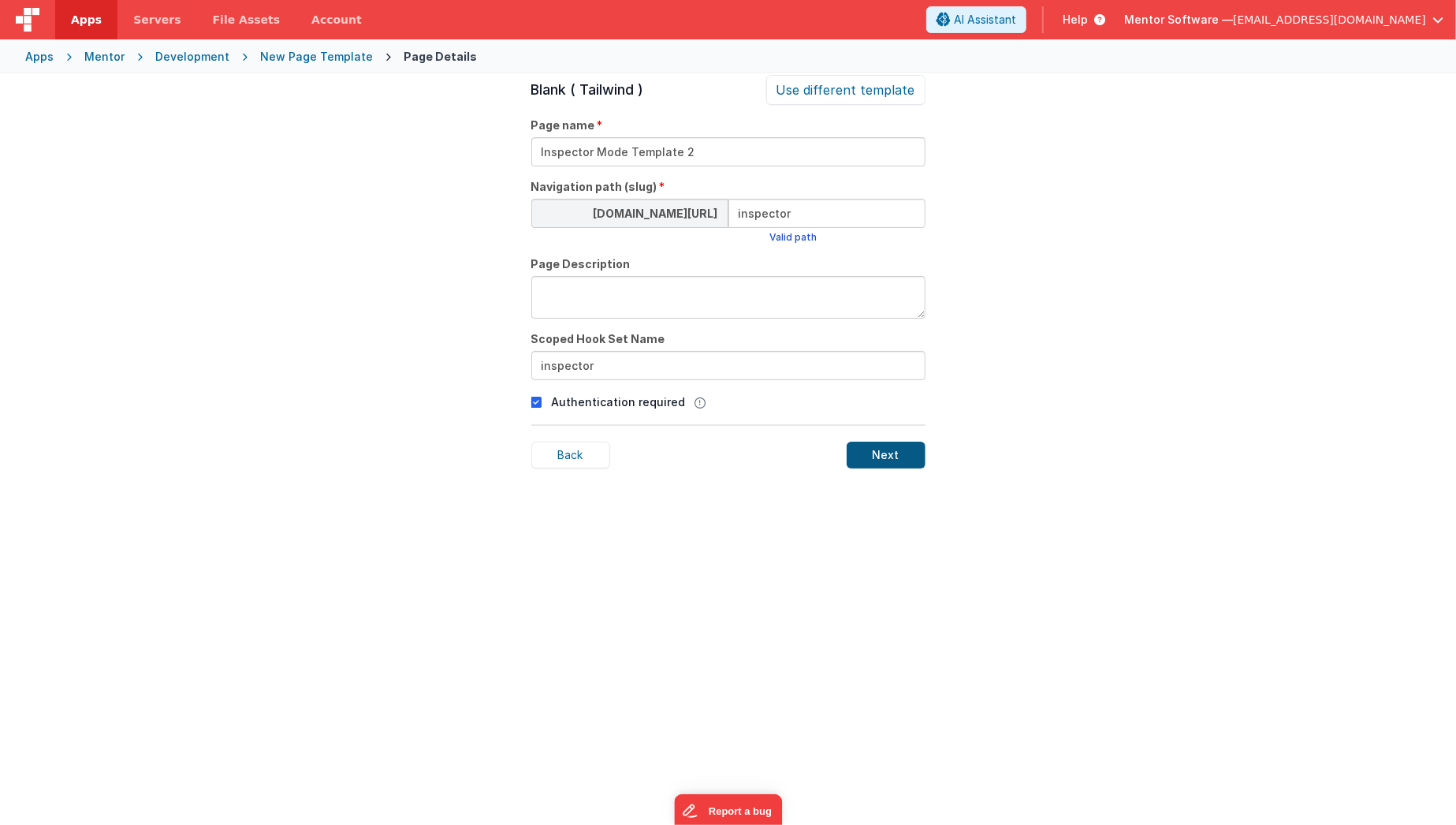
click at [846, 445] on div "Next" at bounding box center [885, 455] width 79 height 27
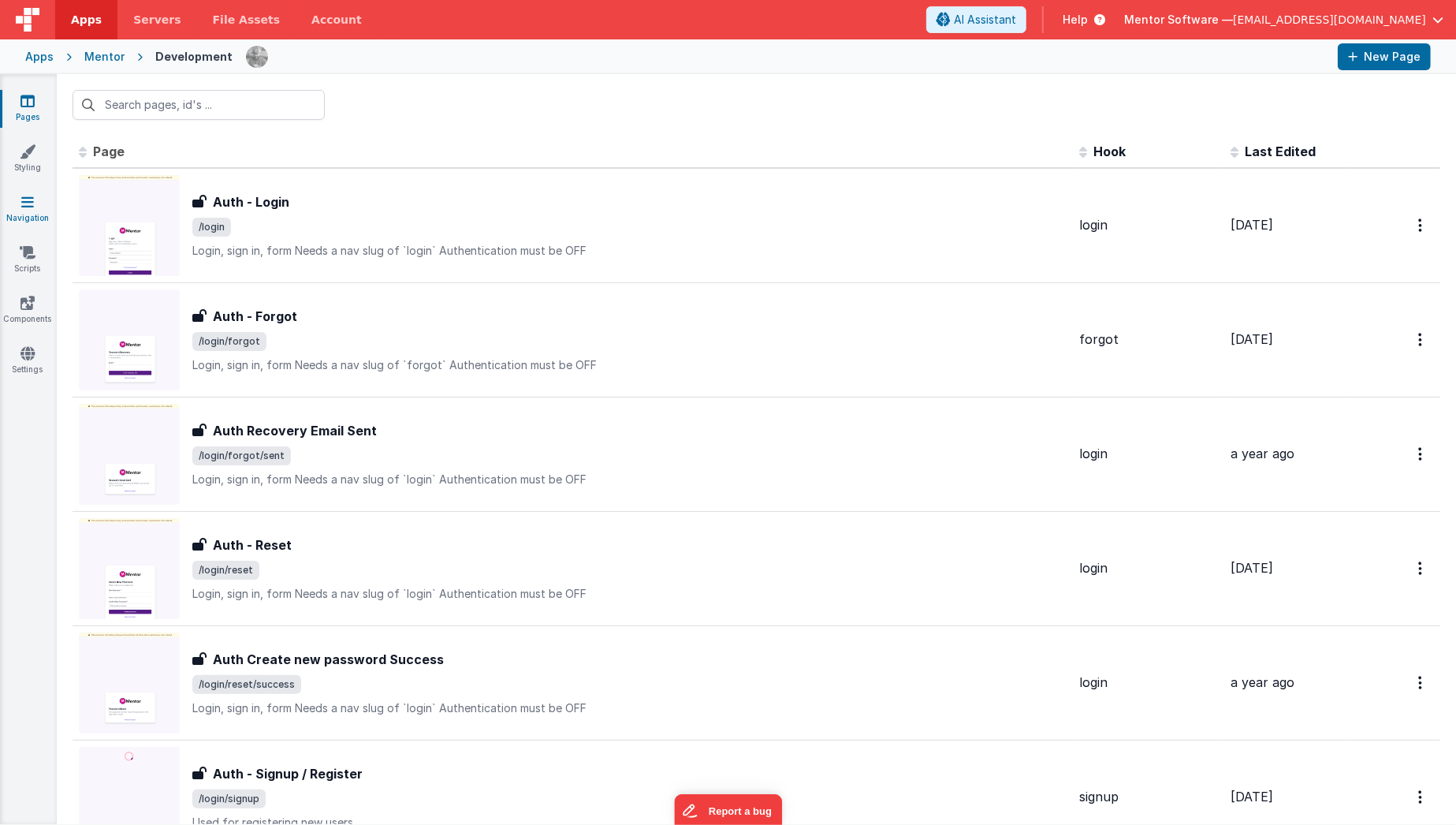
click at [26, 209] on link "Navigation" at bounding box center [28, 209] width 57 height 31
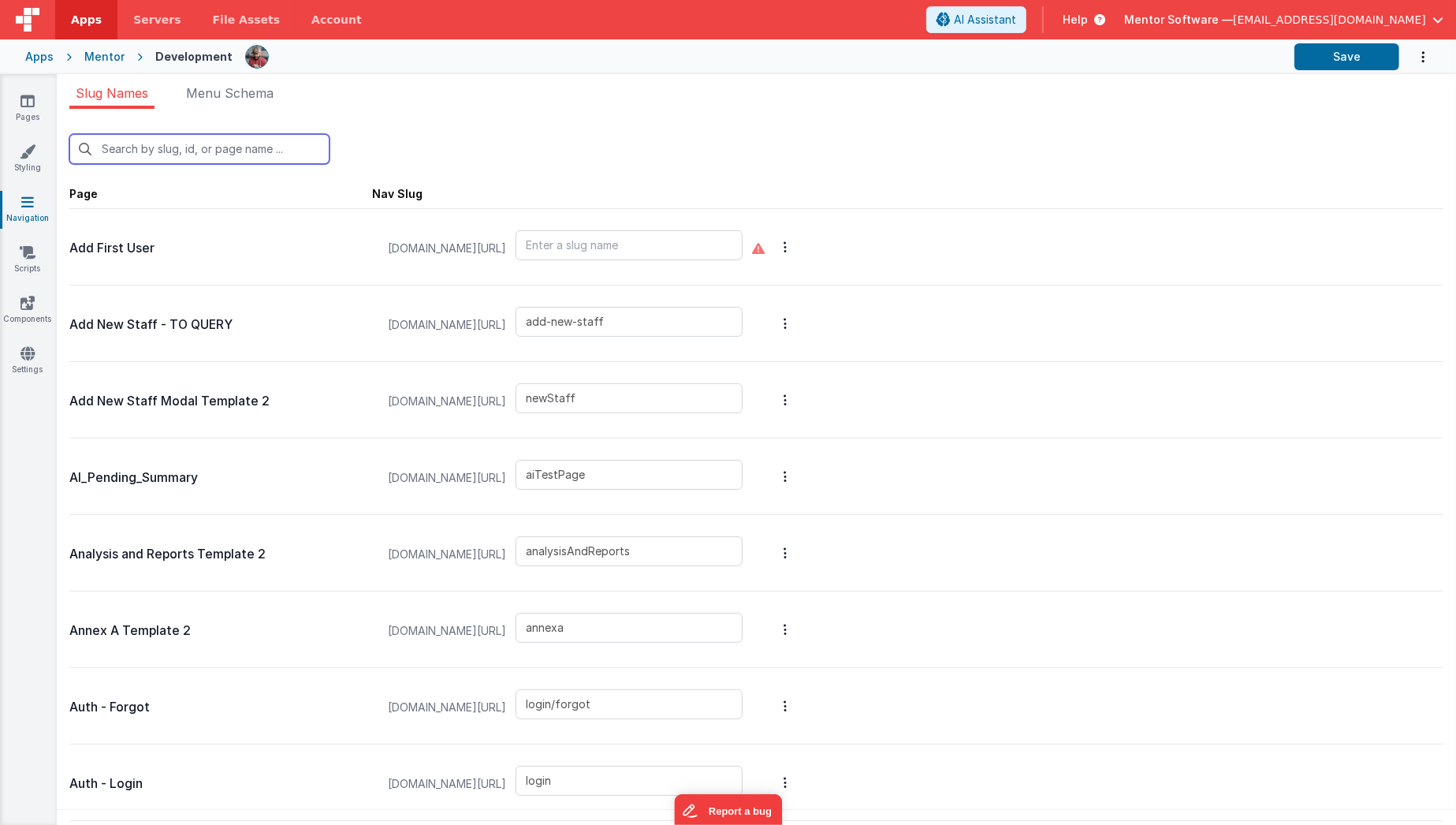
click at [191, 142] on input "text" at bounding box center [199, 148] width 260 height 29
type input "in"
type input "aiTestPage"
type input "login/forgot"
type input "login"
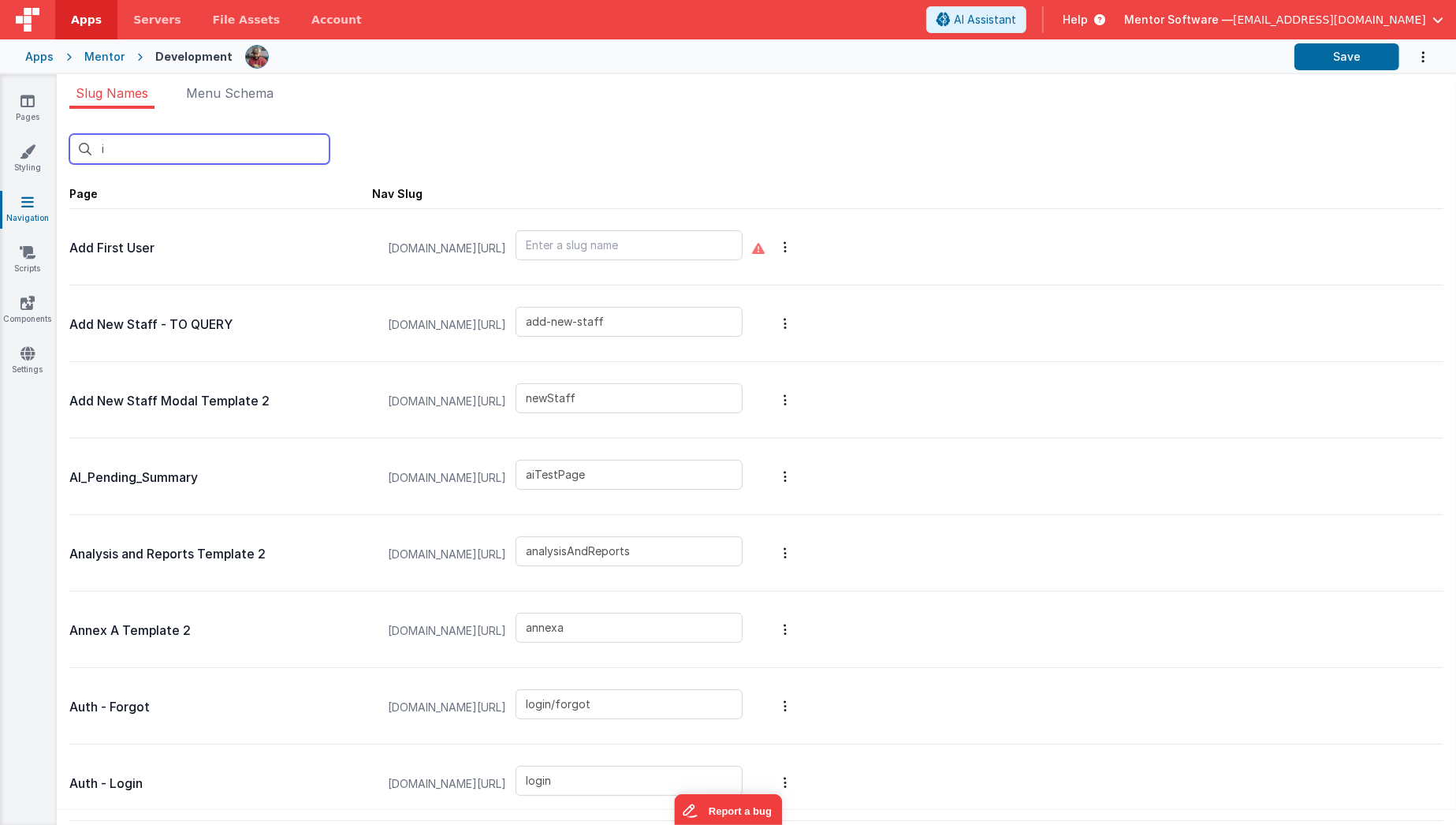
type input "login/reset"
type input "login/signup"
type input "login/verify"
type input "login/reset/success"
type input "login/forgot/sent"
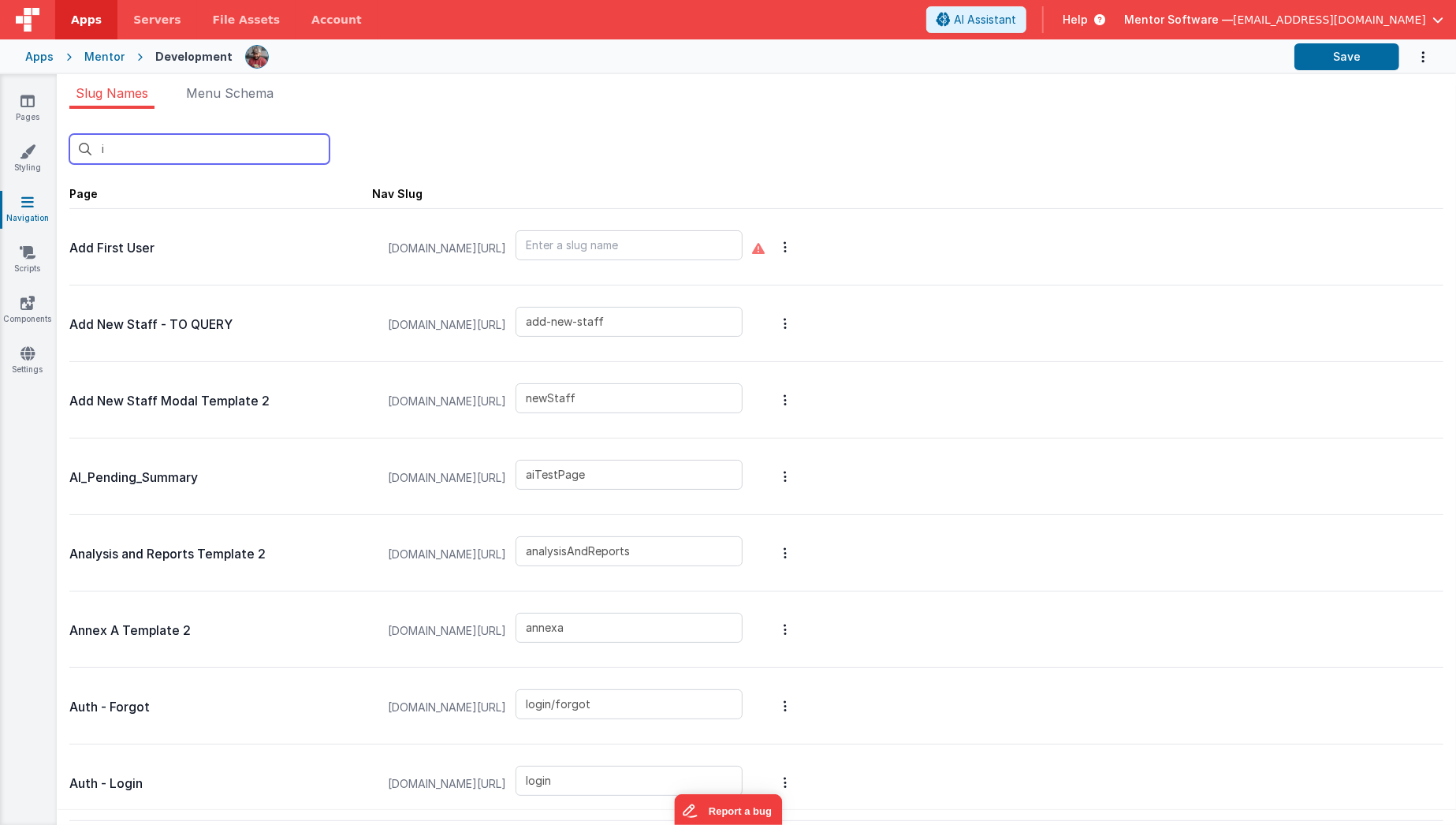
type input "auth/oauth"
type input "clockinout"
type input "finance"
type input "incentives"
type input "nav"
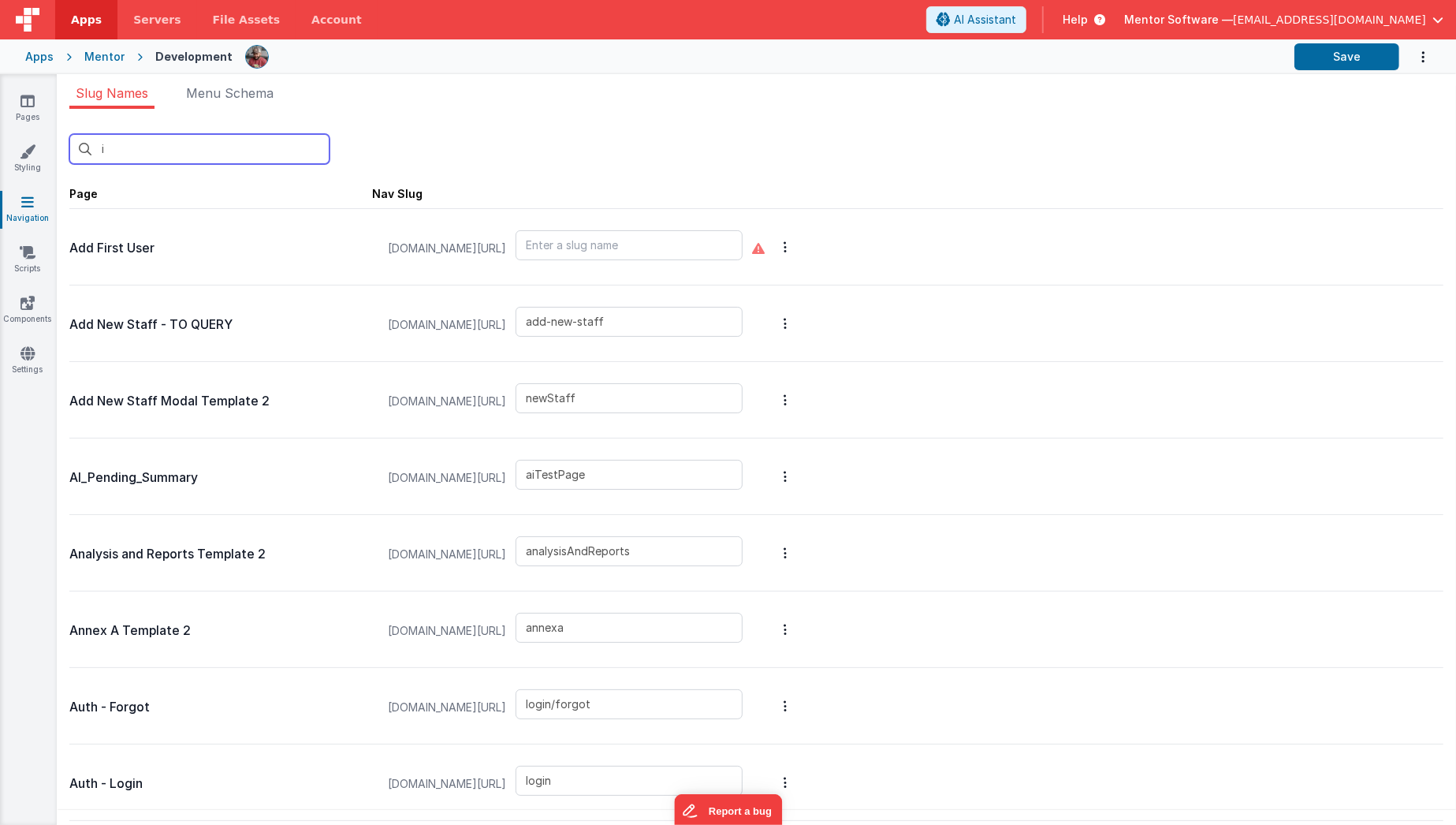
type input "mfaLogin"
type input "onboard"
type input "settings"
type input "stylesheet"
type input "support"
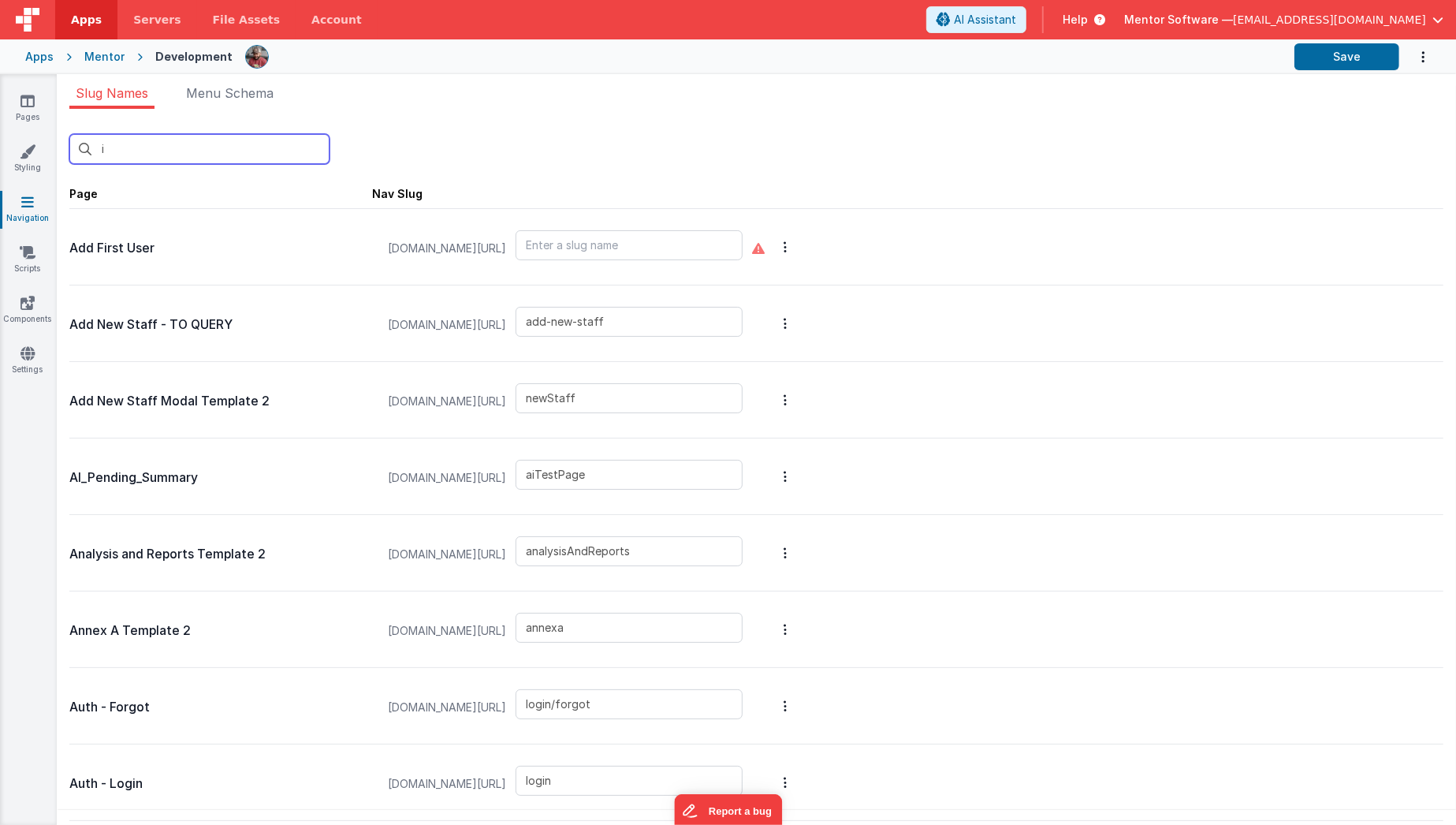
type input "visitorSignIn"
type input "visitorStaffSignIn"
type input "ins"
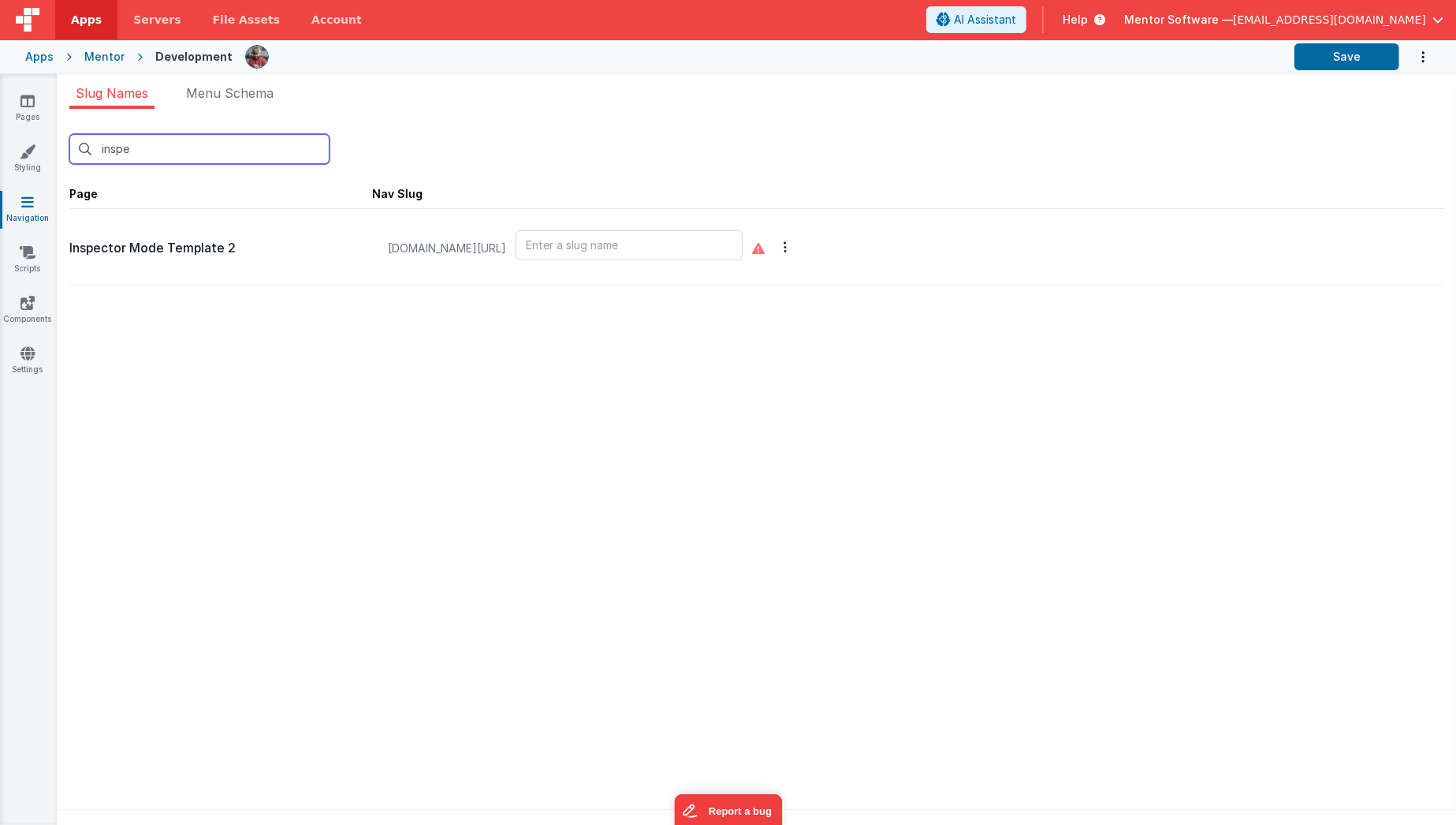
type input "inspec"
type input "inspector"
type input "inspec"
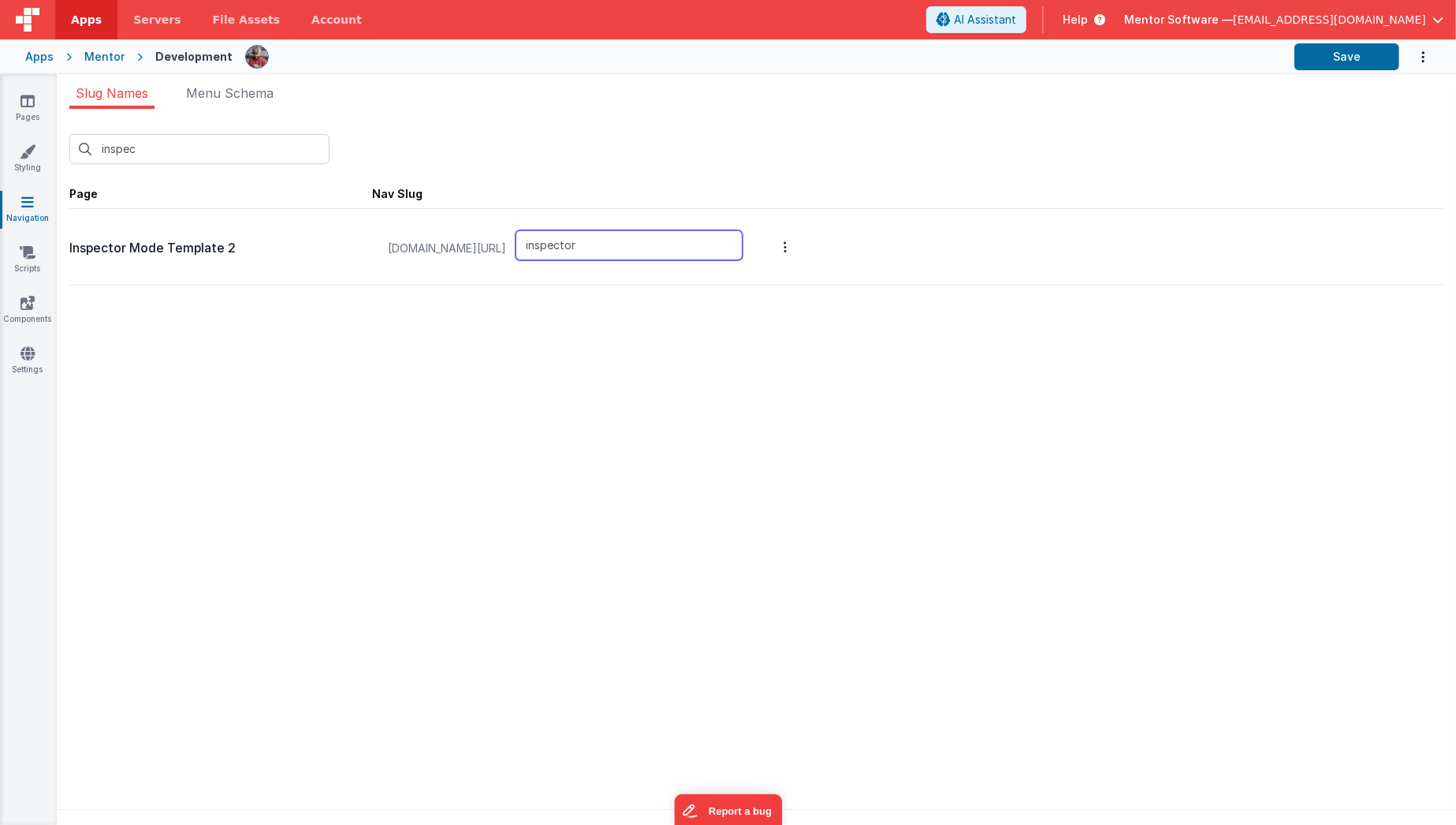
click at [670, 244] on input "inspector" at bounding box center [629, 245] width 227 height 29
click at [21, 117] on link "Pages" at bounding box center [28, 108] width 57 height 31
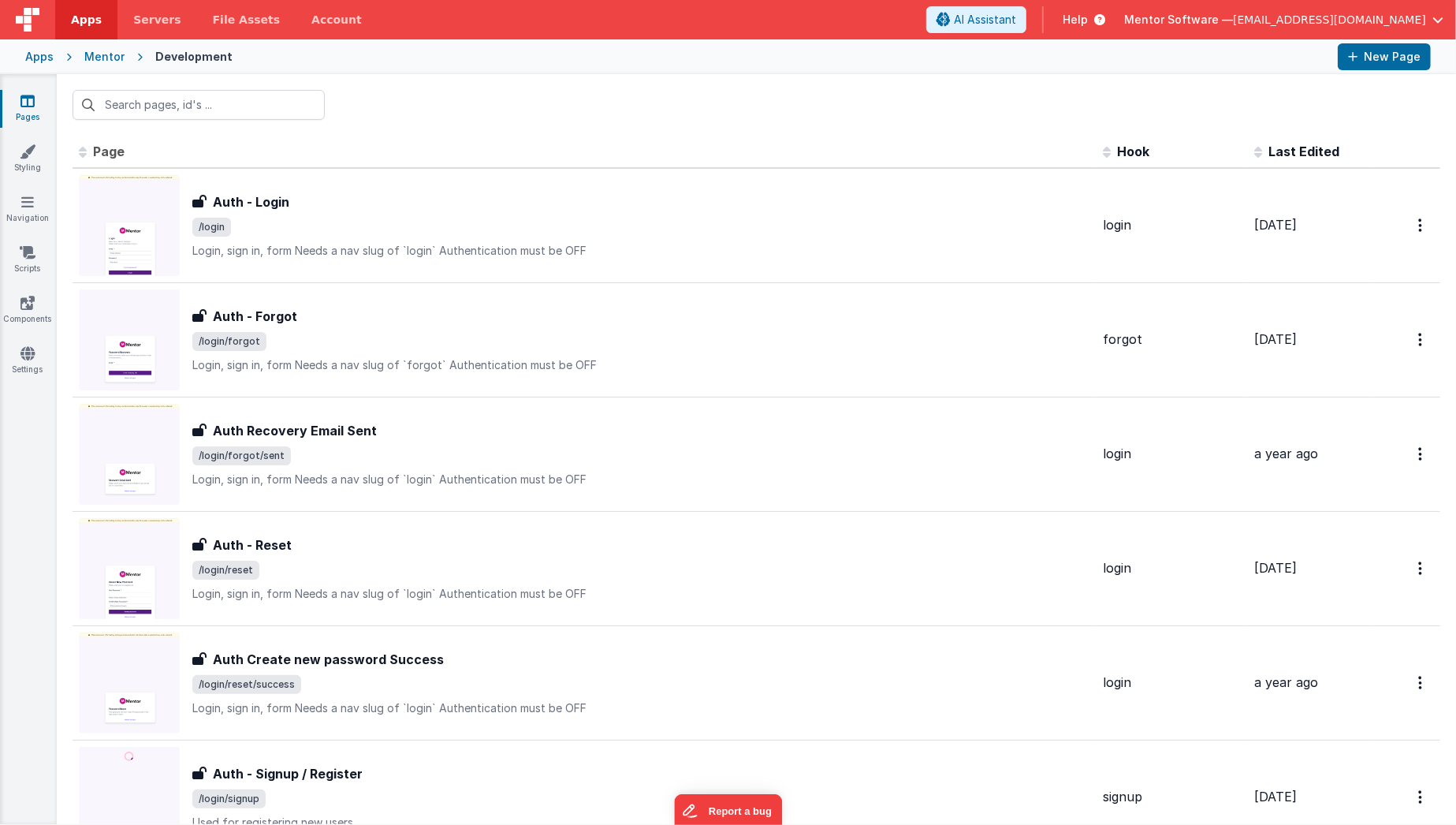
drag, startPoint x: 165, startPoint y: 122, endPoint x: 182, endPoint y: 113, distance: 19.2
click at [182, 113] on div at bounding box center [756, 105] width 1399 height 62
click at [182, 113] on input "text" at bounding box center [198, 104] width 252 height 29
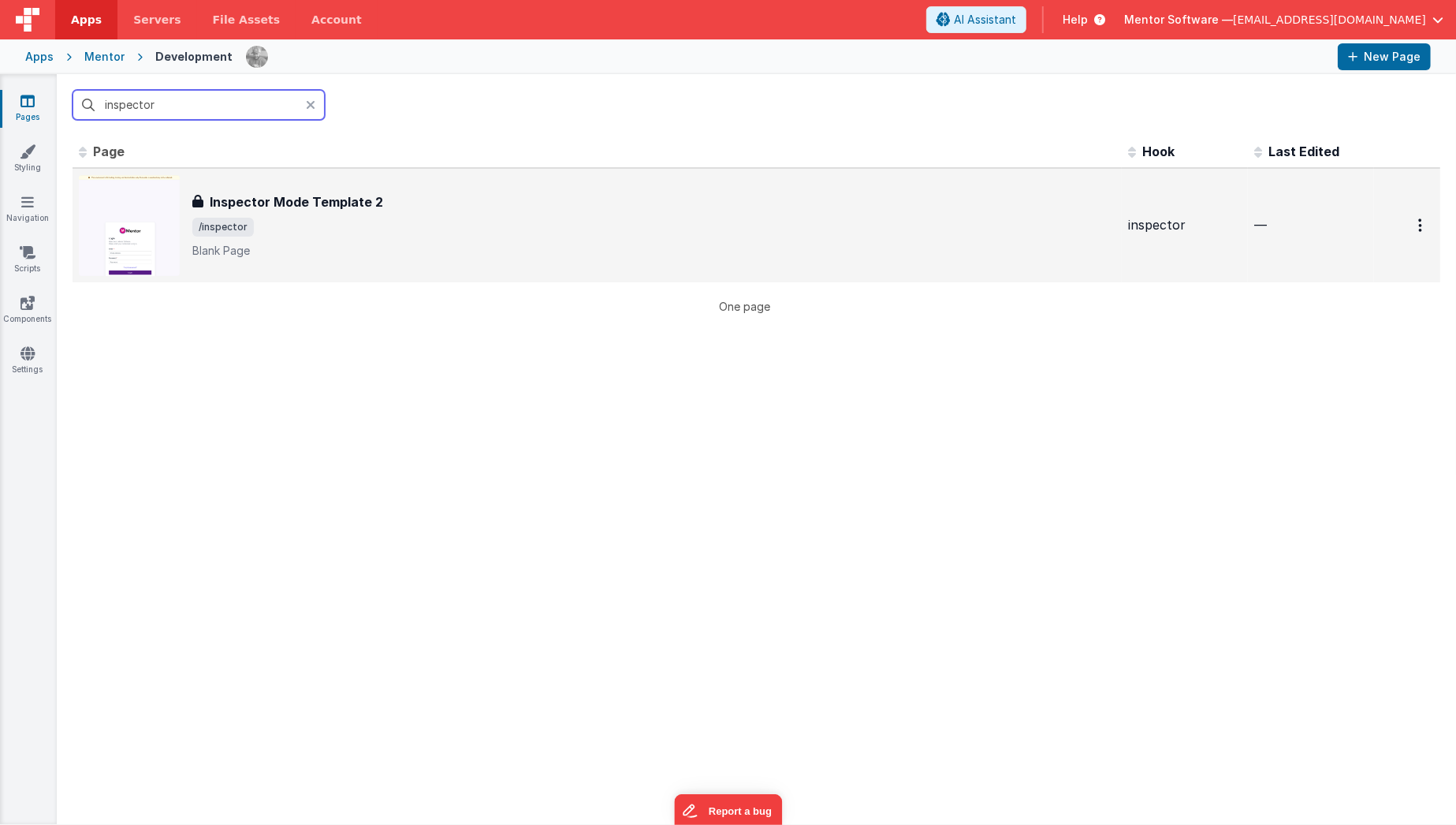
type input "inspector"
click at [314, 223] on span "/inspector" at bounding box center [653, 227] width 922 height 19
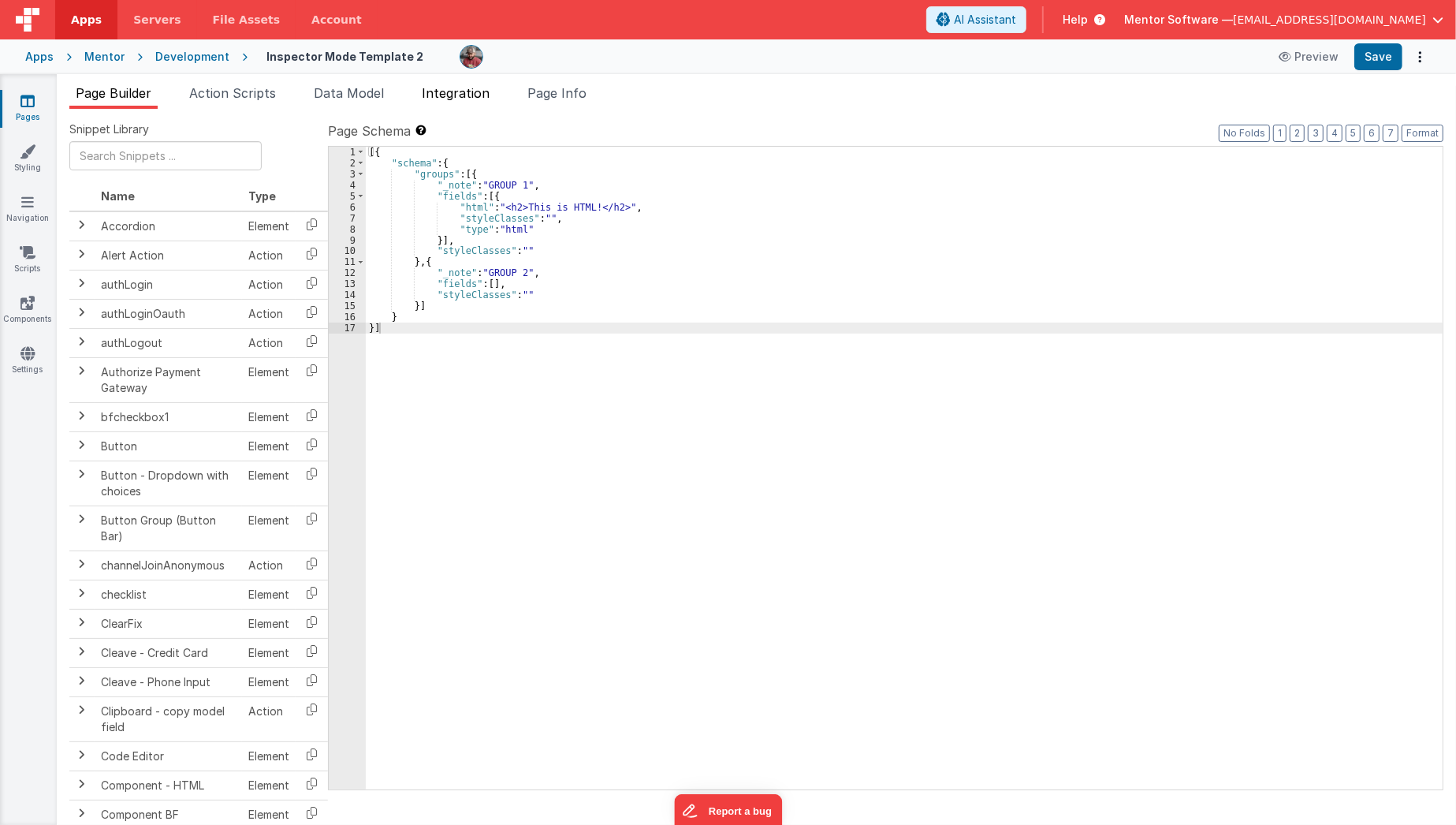
click at [464, 90] on span "Integration" at bounding box center [455, 93] width 68 height 16
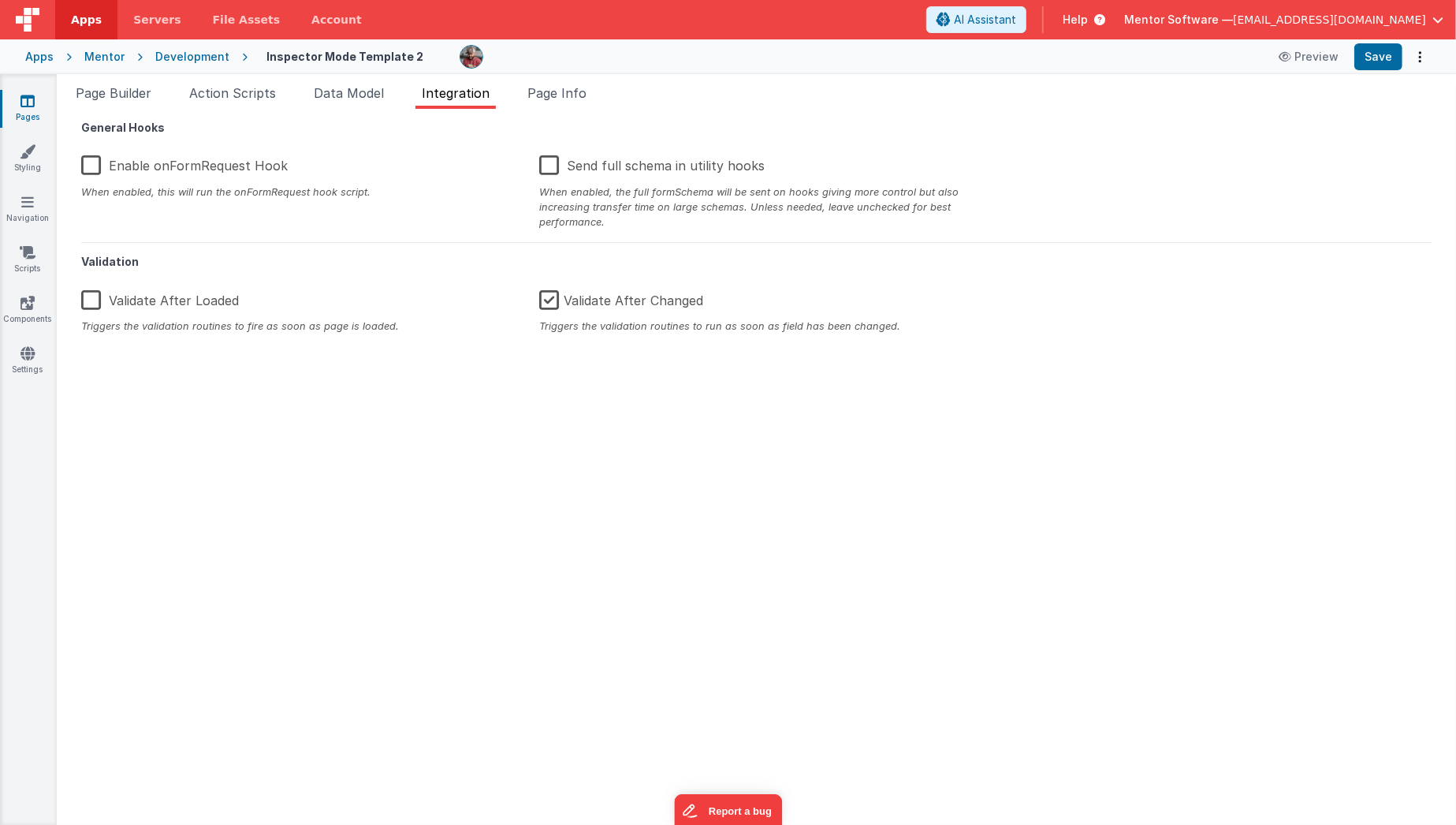
click at [231, 168] on label "Enable onFormRequest Hook" at bounding box center [184, 163] width 206 height 34
click at [0, 0] on input "Enable onFormRequest Hook" at bounding box center [0, 0] width 0 height 0
click at [1384, 59] on button "Save" at bounding box center [1378, 57] width 49 height 27
click at [552, 102] on li "Page Info" at bounding box center [556, 96] width 71 height 26
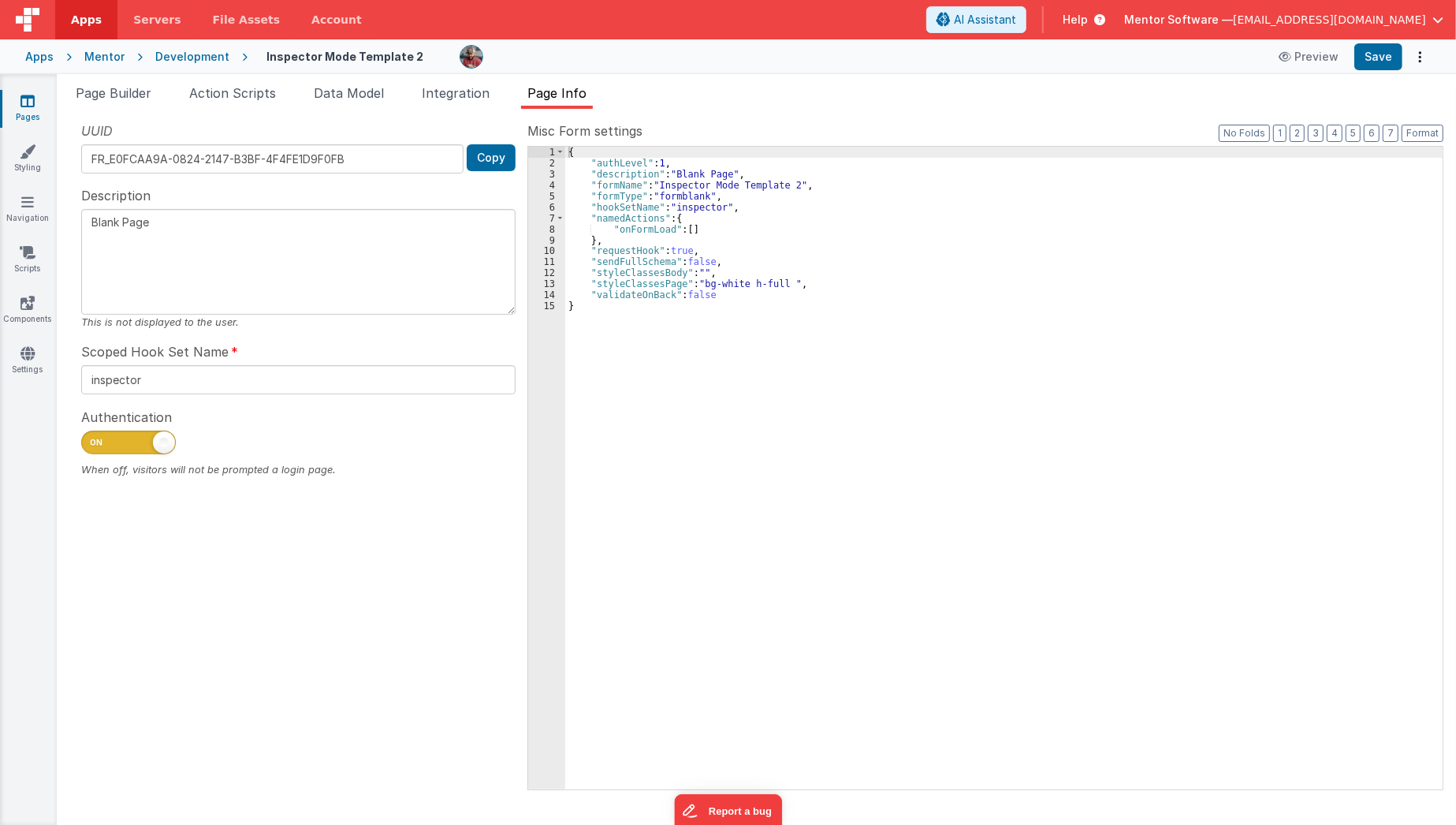
click at [34, 108] on icon at bounding box center [28, 101] width 14 height 16
